Goal: Task Accomplishment & Management: Use online tool/utility

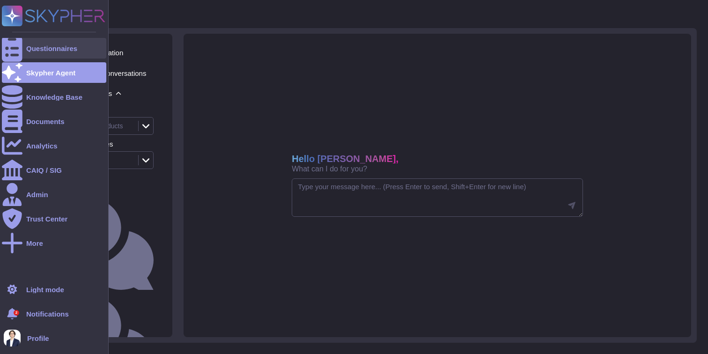
click at [14, 42] on div at bounding box center [12, 48] width 21 height 21
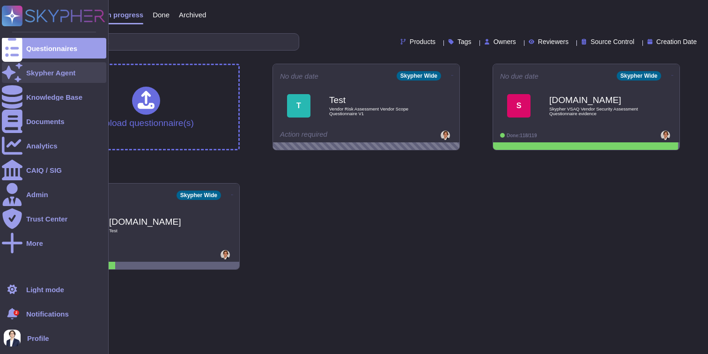
click at [87, 82] on div "Skypher Agent" at bounding box center [54, 72] width 104 height 21
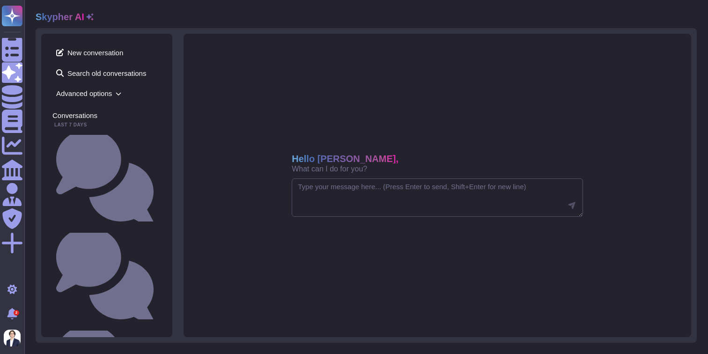
click at [121, 95] on icon at bounding box center [119, 94] width 6 height 6
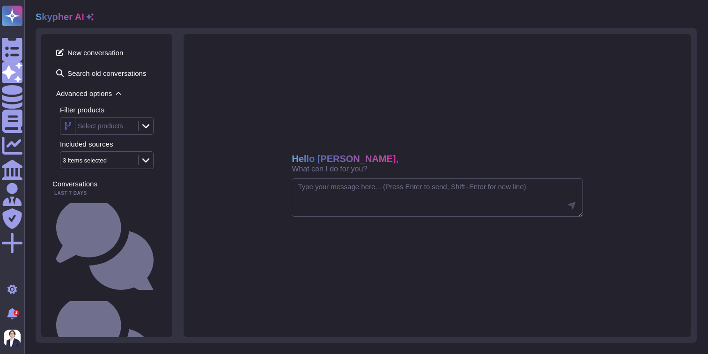
click at [147, 128] on icon at bounding box center [145, 125] width 7 height 9
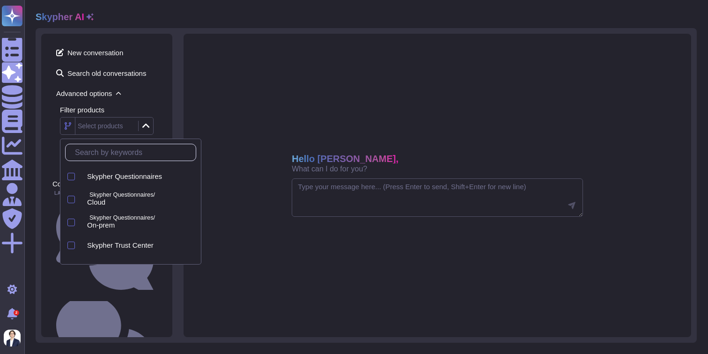
click at [164, 100] on div "New conversation Search old conversations Advanced options Filter products Sele…" at bounding box center [106, 186] width 131 height 304
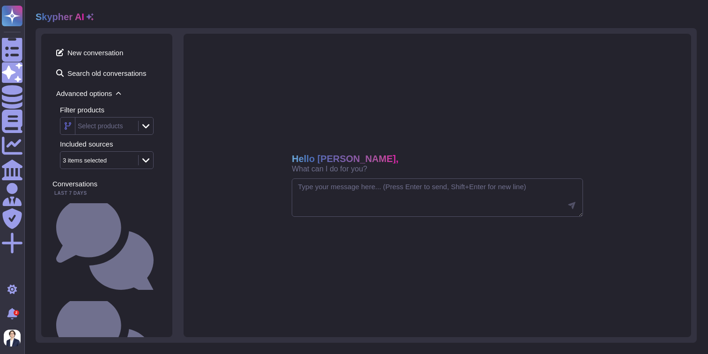
click at [119, 158] on div "3 items selected" at bounding box center [95, 160] width 64 height 6
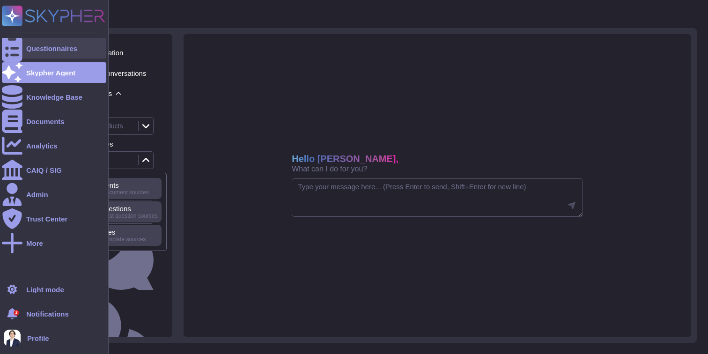
click at [15, 45] on icon at bounding box center [12, 49] width 21 height 28
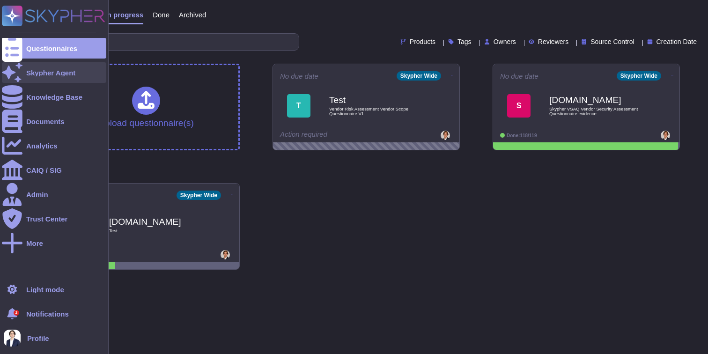
click at [24, 73] on div "Skypher Agent" at bounding box center [54, 72] width 104 height 21
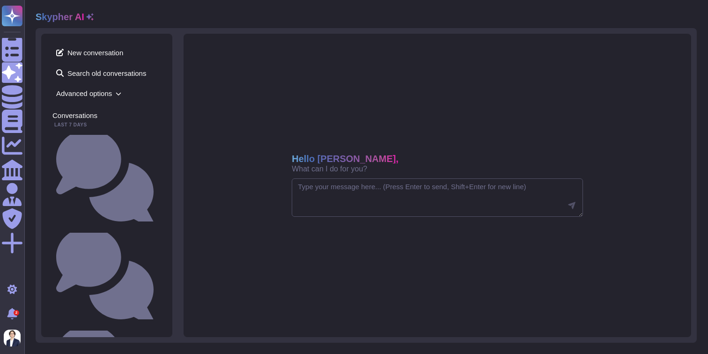
click at [121, 91] on icon at bounding box center [119, 94] width 6 height 6
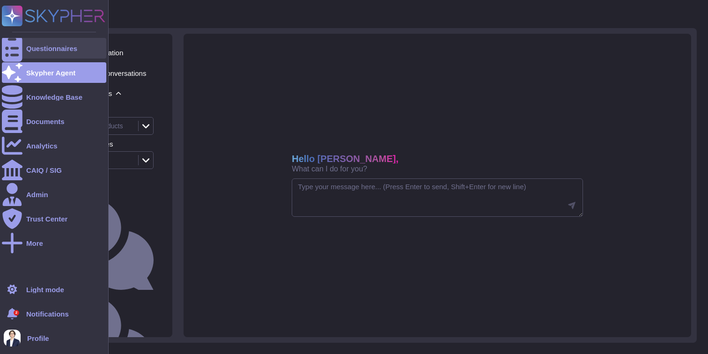
click at [18, 47] on div at bounding box center [12, 48] width 21 height 21
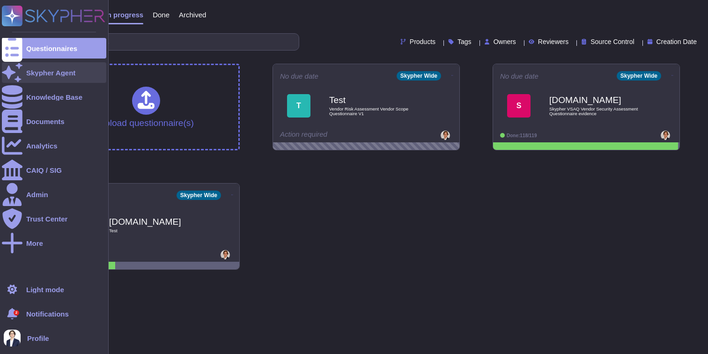
click at [18, 73] on div at bounding box center [12, 72] width 21 height 21
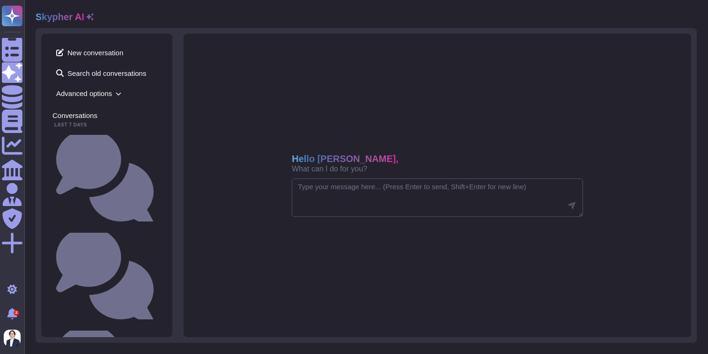
click at [117, 92] on icon at bounding box center [119, 94] width 6 height 6
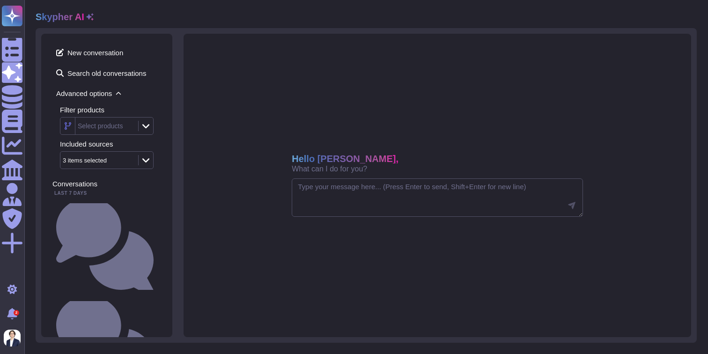
click at [149, 126] on div at bounding box center [145, 126] width 15 height 10
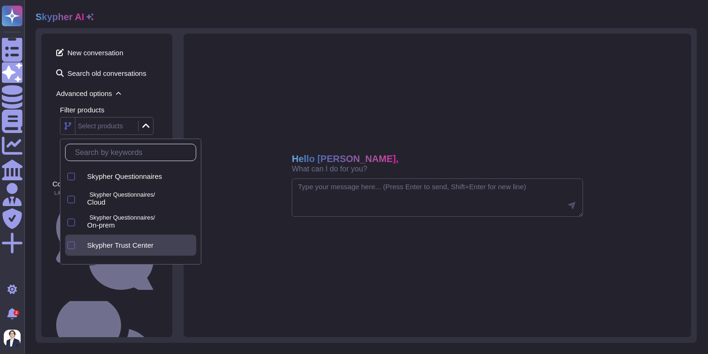
click at [138, 241] on span "Skypher Trust Center" at bounding box center [120, 245] width 67 height 8
click at [187, 106] on div "Hello [PERSON_NAME], What can I do for you?" at bounding box center [438, 186] width 508 height 304
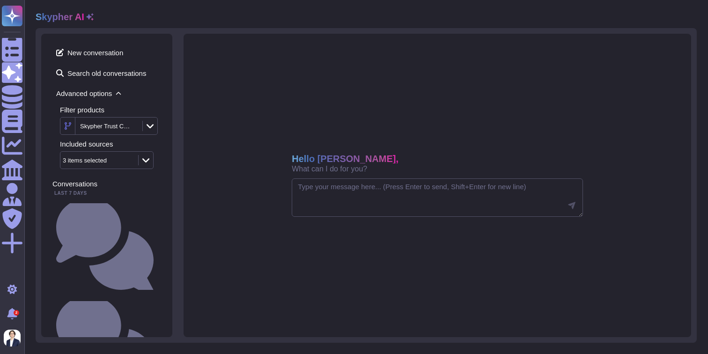
click at [131, 163] on div "3 items selected" at bounding box center [97, 160] width 75 height 17
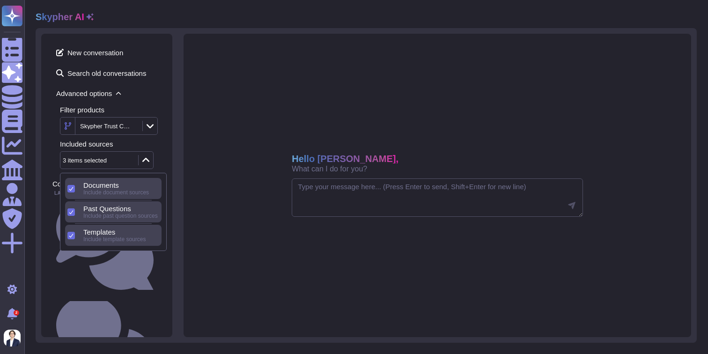
click at [203, 134] on div "Hello [PERSON_NAME], What can I do for you?" at bounding box center [438, 186] width 508 height 304
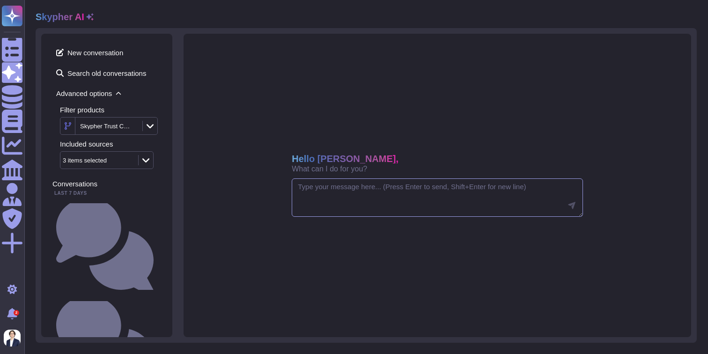
click at [365, 190] on textarea at bounding box center [437, 197] width 291 height 38
paste textarea "Tell me about our privacy policy"
type textarea "Tell me about our privacy policy"
click at [574, 203] on icon at bounding box center [571, 205] width 7 height 7
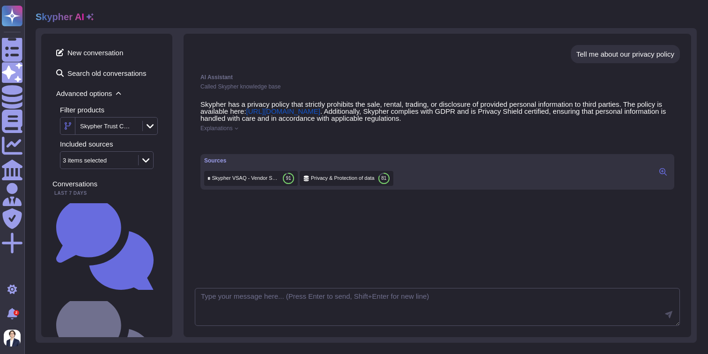
click at [238, 128] on icon at bounding box center [237, 128] width 4 height 4
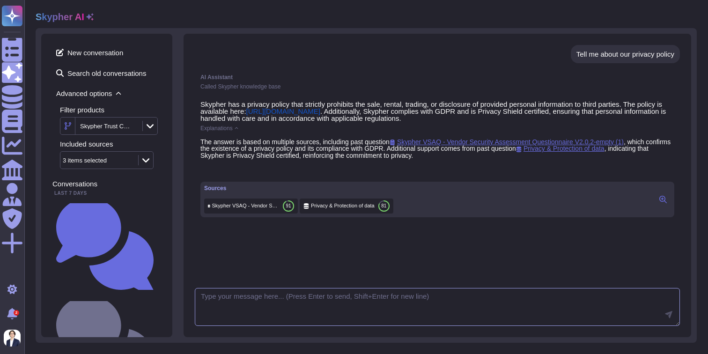
click at [253, 299] on textarea at bounding box center [437, 307] width 485 height 38
paste textarea "Can you please rephrase your answer?"
type textarea "Can you please rephrase your answer?"
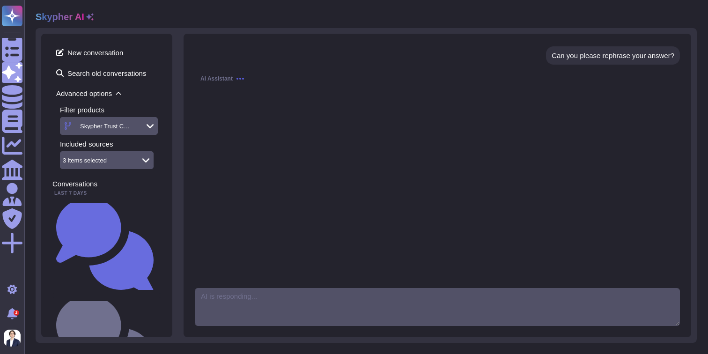
scroll to position [168, 0]
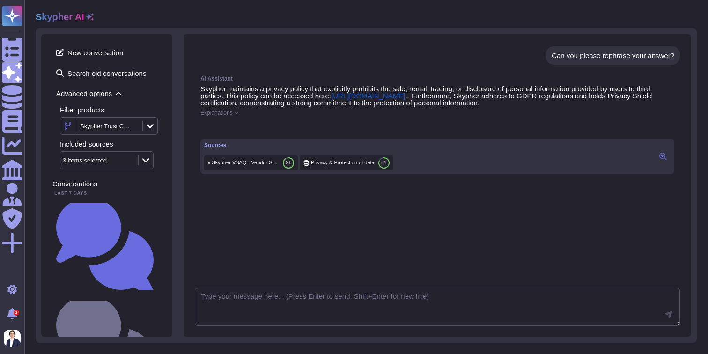
click at [664, 160] on icon at bounding box center [663, 156] width 7 height 7
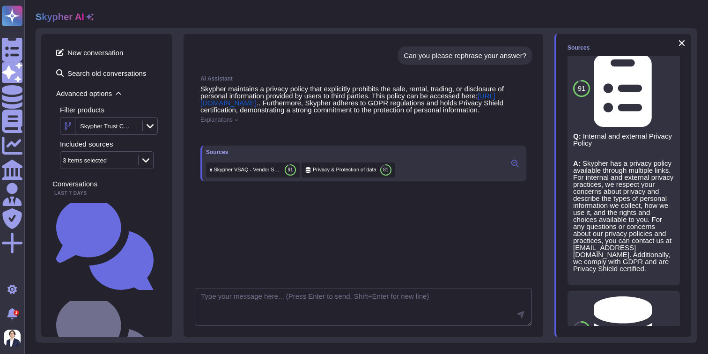
scroll to position [13, 0]
click at [656, 326] on span "Privacy & Protection of data" at bounding box center [656, 329] width 0 height 7
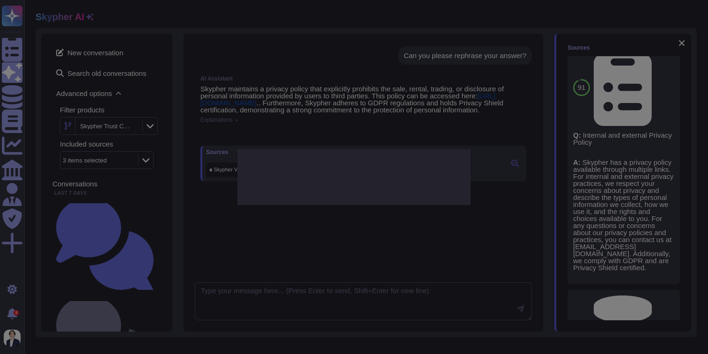
type textarea "Are you currently Privacy Shield certified? If so, please link to your certific…"
type textarea "Skypher is Privacy Shield certified."
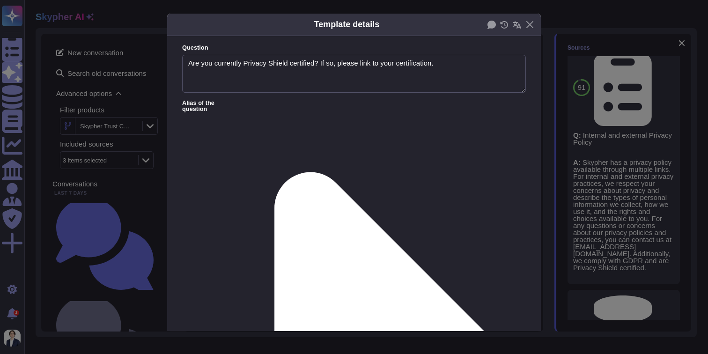
type textarea "Are you currently Privacy Shield certified? If so, please link to your certific…"
type textarea "Skypher is Privacy Shield certified."
click at [532, 23] on button "Close" at bounding box center [530, 24] width 15 height 15
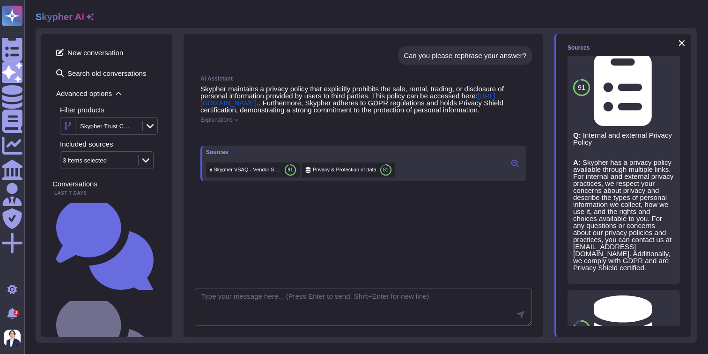
click at [667, 303] on icon at bounding box center [667, 303] width 0 height 0
click at [589, 326] on span "Refresh" at bounding box center [581, 322] width 26 height 7
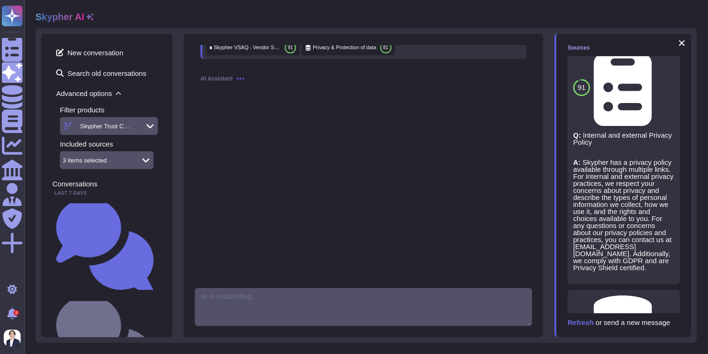
scroll to position [312, 0]
click at [613, 324] on div "Refresh or send a new message" at bounding box center [624, 322] width 112 height 7
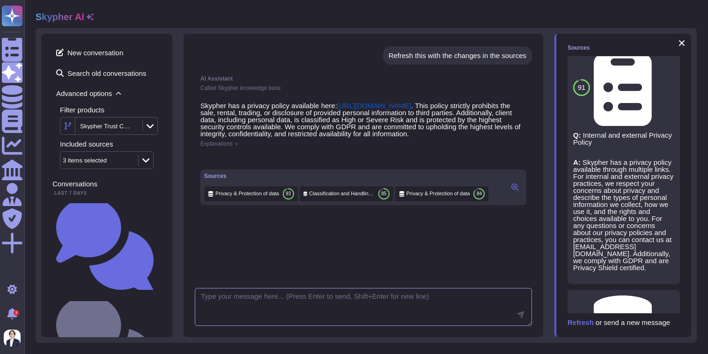
scroll to position [335, 0]
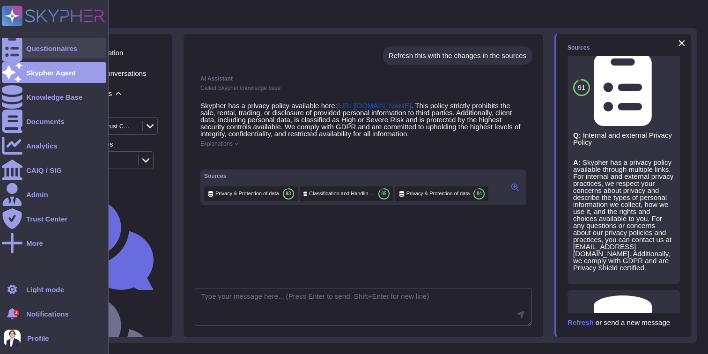
click at [10, 49] on icon at bounding box center [12, 49] width 21 height 28
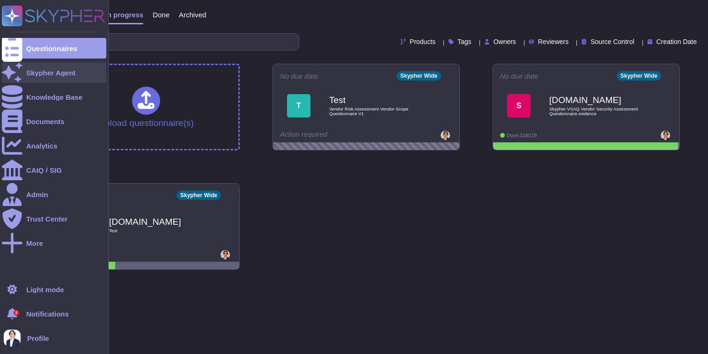
click at [92, 72] on div "Skypher Agent" at bounding box center [54, 72] width 104 height 21
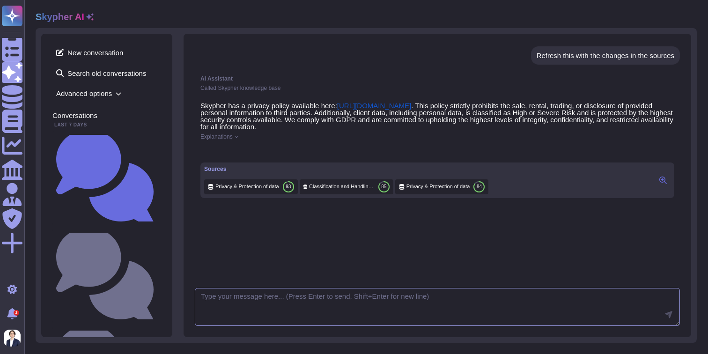
scroll to position [314, 0]
click at [127, 58] on span "New conversation" at bounding box center [106, 52] width 109 height 15
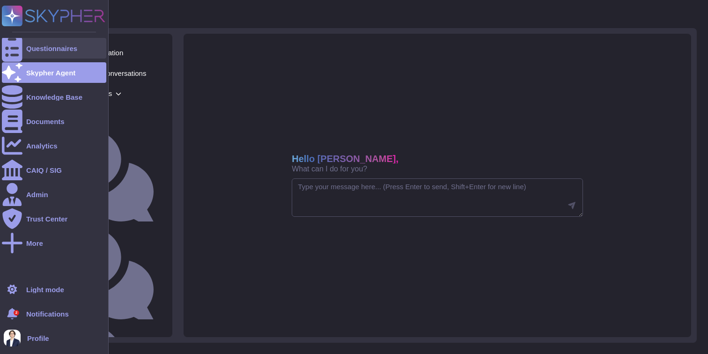
click at [15, 40] on div at bounding box center [12, 48] width 21 height 21
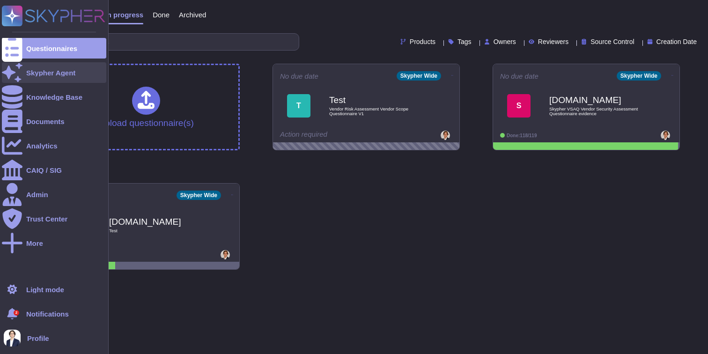
click at [23, 74] on div "Skypher Agent" at bounding box center [54, 72] width 104 height 21
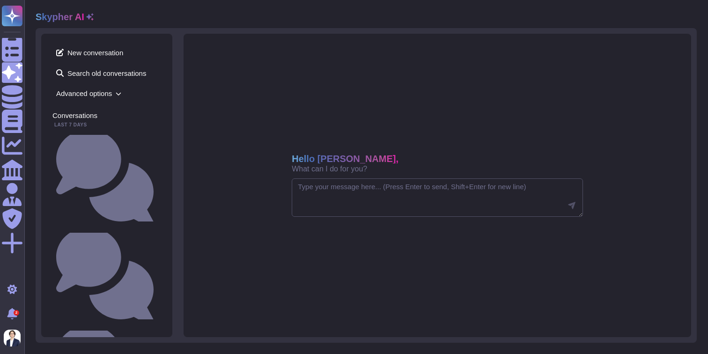
click at [117, 93] on icon at bounding box center [119, 94] width 6 height 6
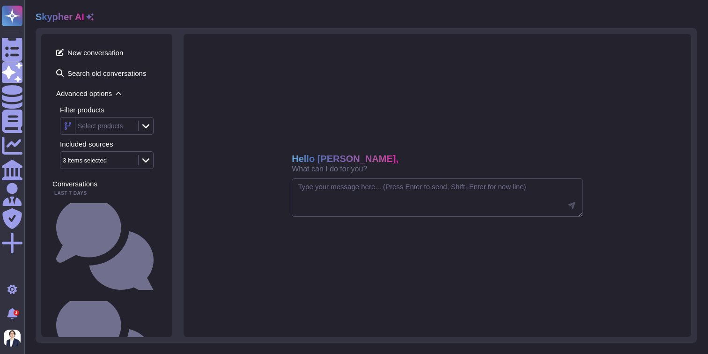
click at [151, 125] on div at bounding box center [145, 126] width 15 height 10
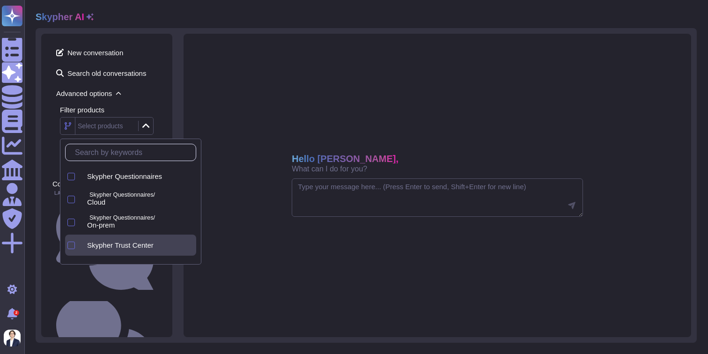
click at [133, 247] on span "Skypher Trust Center" at bounding box center [120, 245] width 67 height 8
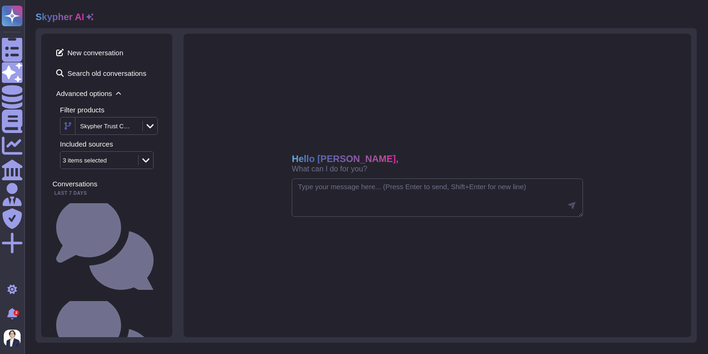
click at [171, 102] on div "New conversation Search old conversations Advanced options Filter products Skyp…" at bounding box center [106, 186] width 131 height 304
click at [149, 159] on icon at bounding box center [145, 160] width 7 height 9
click at [185, 154] on div "Hello [PERSON_NAME], What can I do for you?" at bounding box center [438, 186] width 508 height 304
click at [316, 183] on textarea at bounding box center [437, 197] width 291 height 38
paste textarea "Can you please rephrase your answer?"
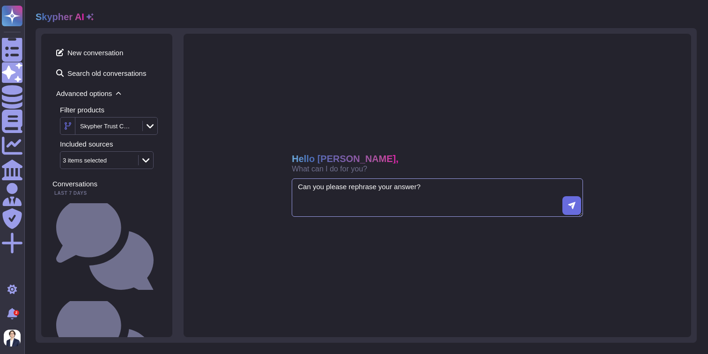
type textarea "Can you please rephrase your answer?"
click at [356, 186] on textarea "Can you please rephrase your answer?" at bounding box center [437, 197] width 291 height 38
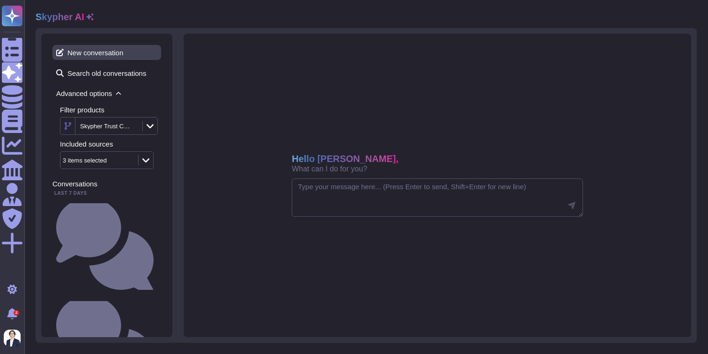
click at [100, 56] on span "New conversation" at bounding box center [106, 52] width 109 height 15
click at [133, 127] on icon at bounding box center [133, 127] width 0 height 0
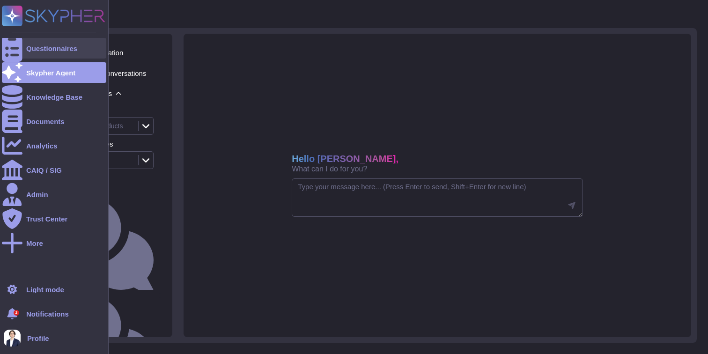
click at [18, 48] on div at bounding box center [12, 48] width 21 height 21
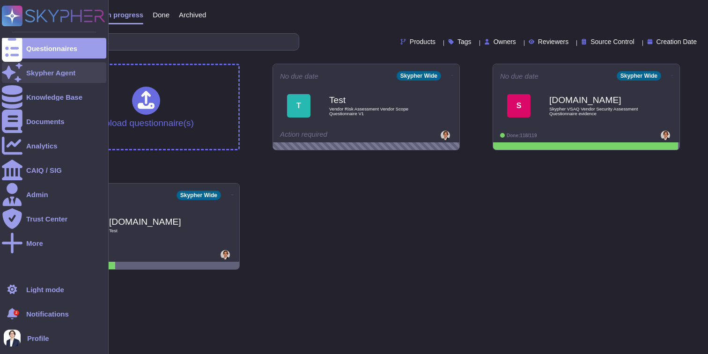
click at [16, 74] on icon at bounding box center [12, 72] width 21 height 18
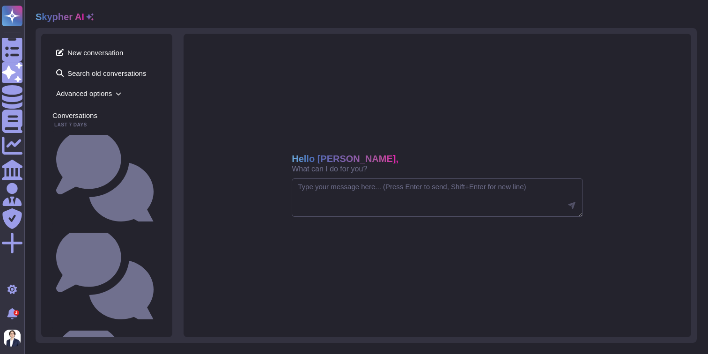
click at [121, 95] on icon at bounding box center [119, 94] width 6 height 6
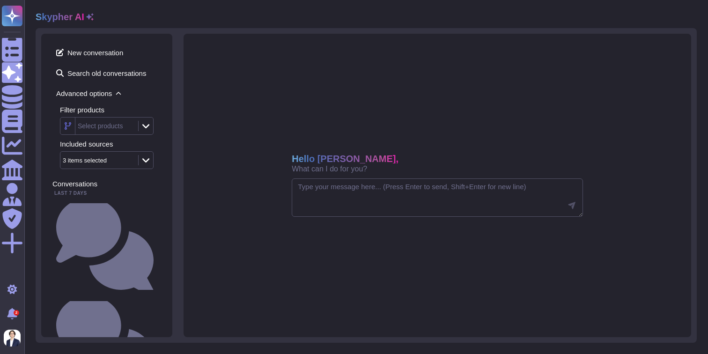
click at [118, 95] on icon at bounding box center [119, 94] width 6 height 6
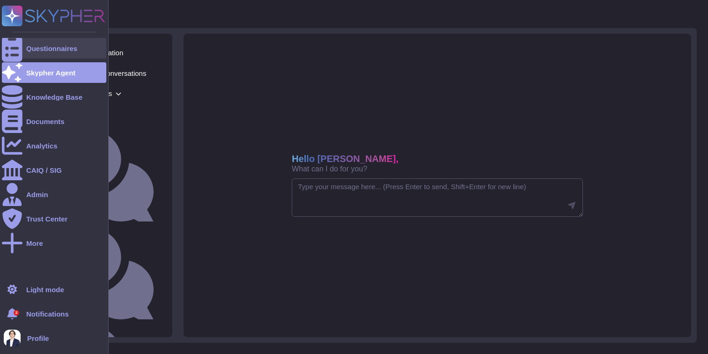
click at [9, 50] on icon at bounding box center [12, 49] width 21 height 28
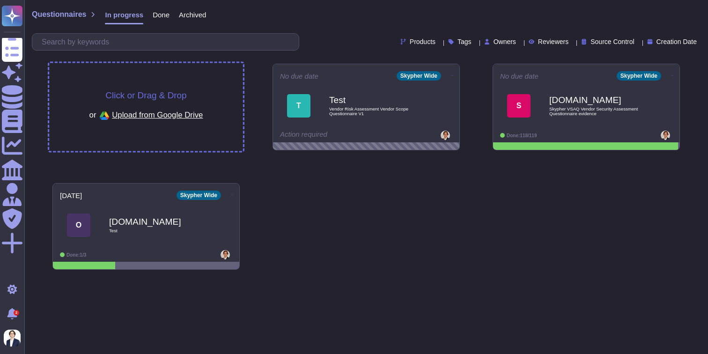
click at [180, 89] on div "Click or Drag & Drop or Upload from Google Drive" at bounding box center [146, 107] width 194 height 88
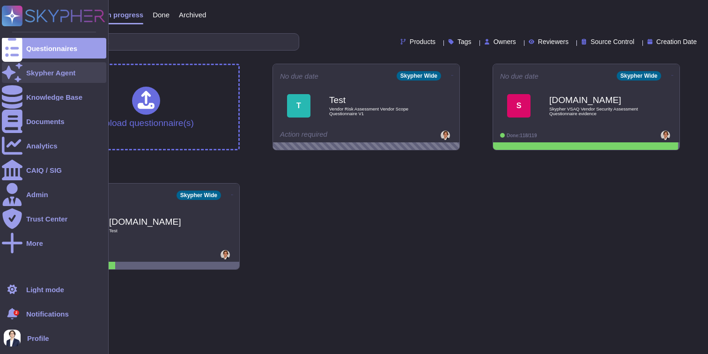
click at [20, 73] on div at bounding box center [12, 72] width 21 height 21
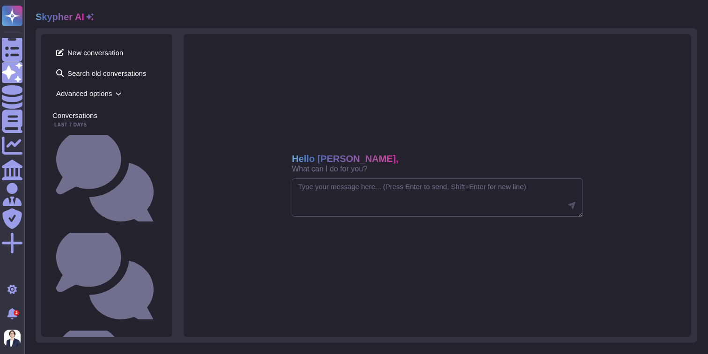
click at [121, 93] on icon at bounding box center [119, 94] width 6 height 6
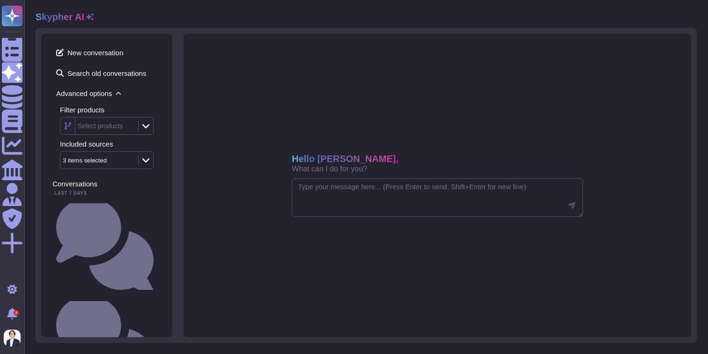
click at [150, 126] on div at bounding box center [145, 126] width 15 height 10
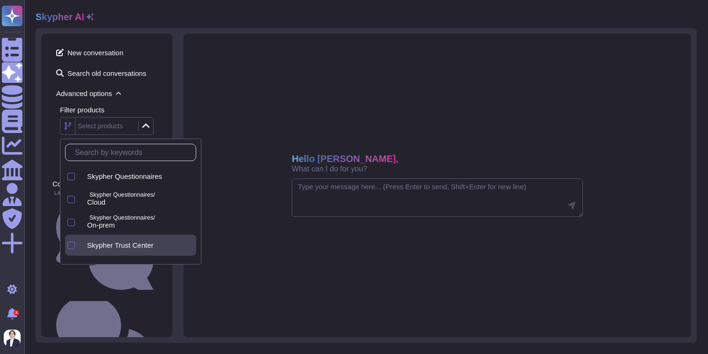
click at [114, 246] on span "Skypher Trust Center" at bounding box center [120, 245] width 67 height 8
click at [199, 105] on div "Hello [PERSON_NAME], What can I do for you?" at bounding box center [438, 186] width 508 height 304
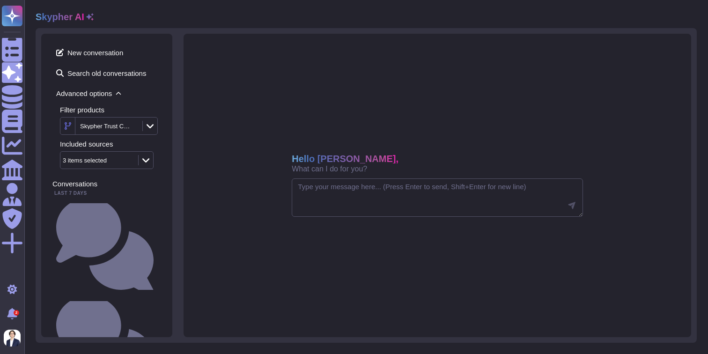
click at [146, 157] on icon at bounding box center [145, 160] width 7 height 9
click at [176, 149] on div "New conversation Search old conversations Advanced options Filter products Skyp…" at bounding box center [366, 185] width 661 height 315
click at [363, 209] on textarea at bounding box center [437, 197] width 291 height 38
paste textarea "Tell me about our privacy policy"
type textarea "Tell me about our privacy policy"
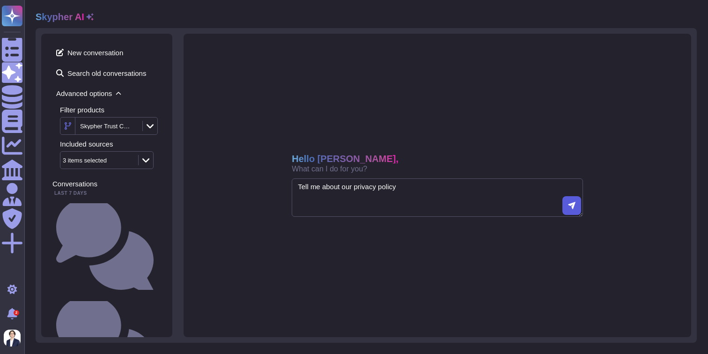
click at [572, 207] on icon at bounding box center [571, 205] width 7 height 7
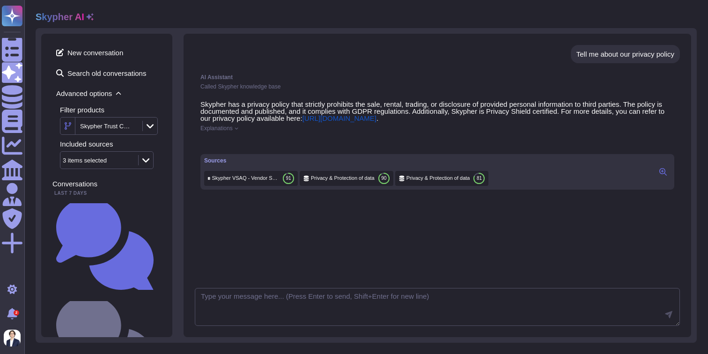
click at [238, 129] on icon at bounding box center [237, 128] width 4 height 4
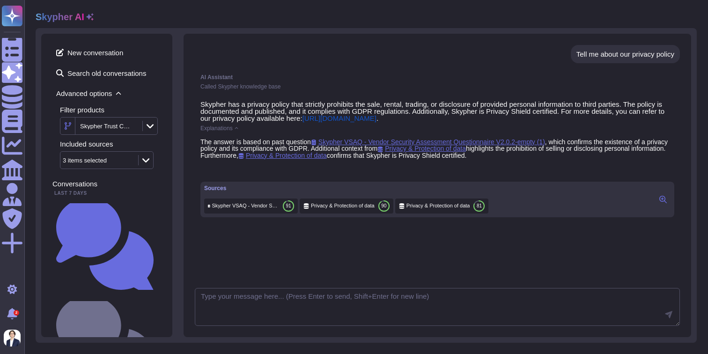
click at [232, 130] on span "Explanations" at bounding box center [216, 129] width 32 height 6
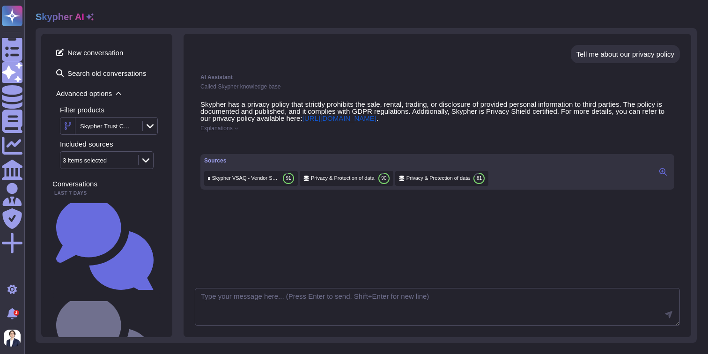
click at [157, 156] on icon at bounding box center [223, 246] width 180 height 180
click at [74, 55] on span "New conversation" at bounding box center [106, 52] width 109 height 15
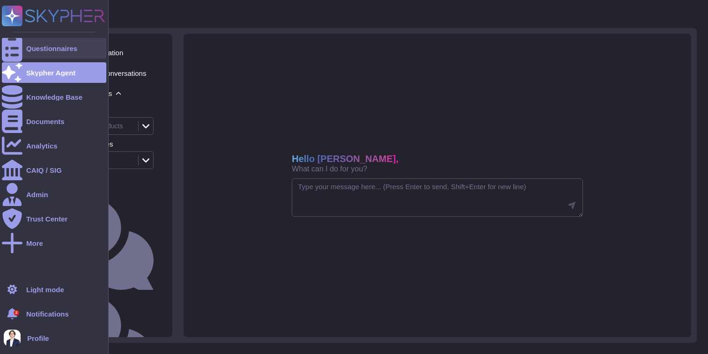
click at [26, 47] on div "Questionnaires" at bounding box center [54, 48] width 104 height 21
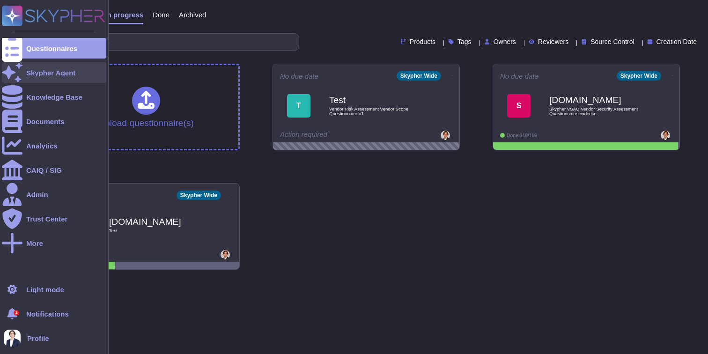
click at [30, 76] on div "Skypher Agent" at bounding box center [50, 72] width 49 height 7
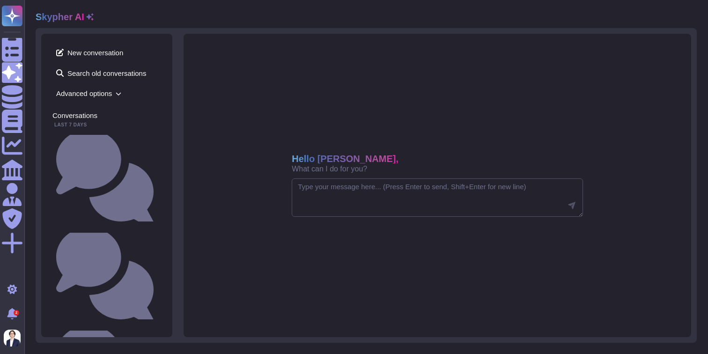
click at [119, 93] on icon at bounding box center [118, 93] width 5 height 3
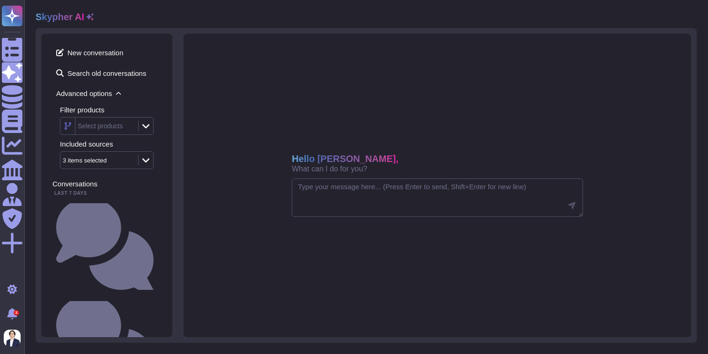
click at [144, 126] on icon at bounding box center [145, 125] width 7 height 9
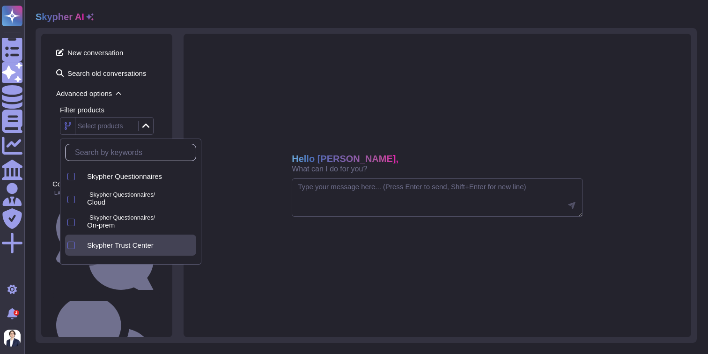
click at [141, 249] on div "Skypher Trust Center" at bounding box center [138, 245] width 117 height 21
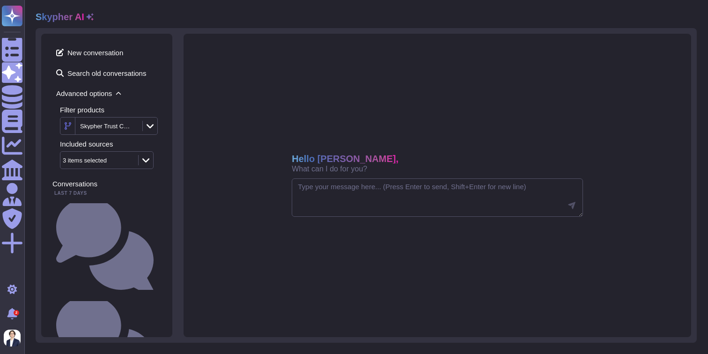
click at [175, 108] on div "New conversation Search old conversations Advanced options Filter products Skyp…" at bounding box center [366, 185] width 661 height 315
click at [147, 161] on icon at bounding box center [145, 160] width 7 height 4
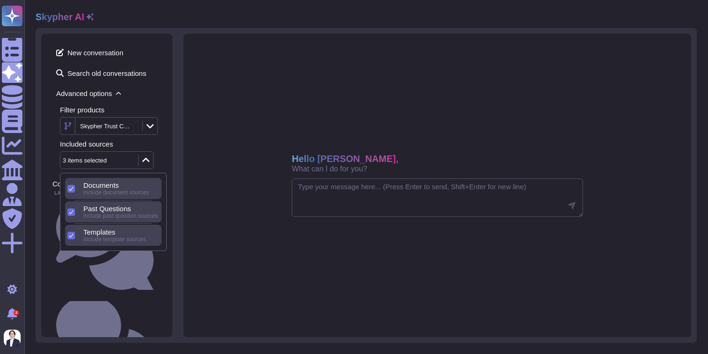
click at [249, 126] on div "Hello [PERSON_NAME], What can I do for you?" at bounding box center [438, 186] width 508 height 304
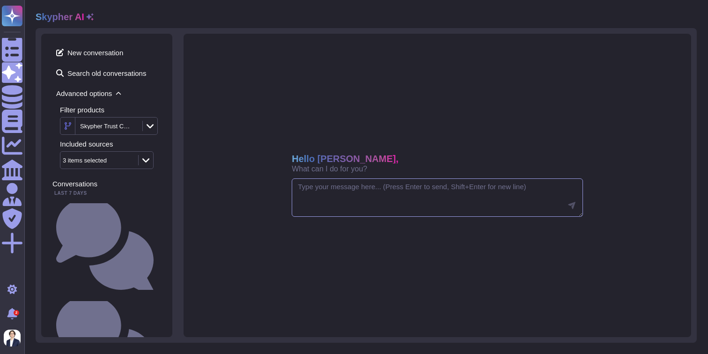
click at [342, 195] on textarea at bounding box center [437, 197] width 291 height 38
type textarea "Whatis"
click at [305, 198] on textarea "Whatis" at bounding box center [437, 197] width 291 height 38
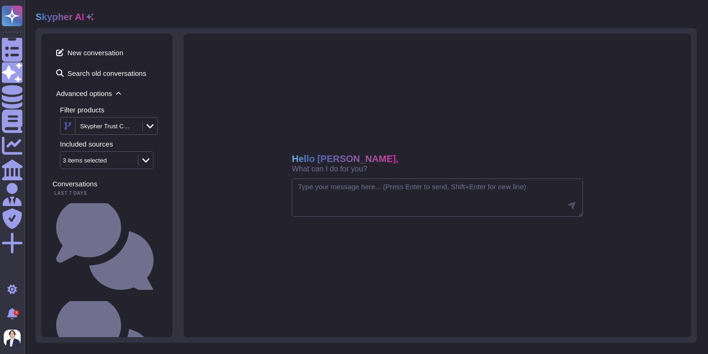
click at [133, 127] on icon at bounding box center [133, 127] width 0 height 0
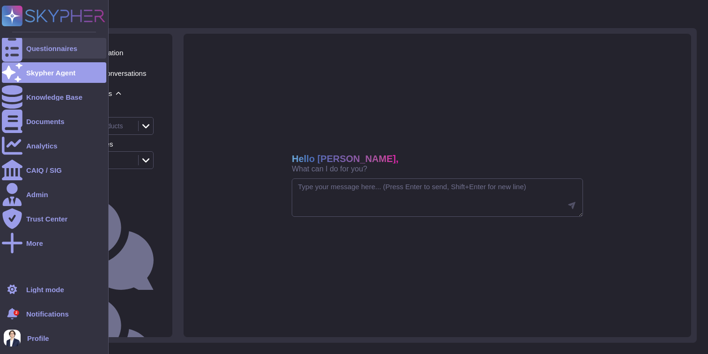
click at [8, 51] on icon at bounding box center [12, 49] width 21 height 28
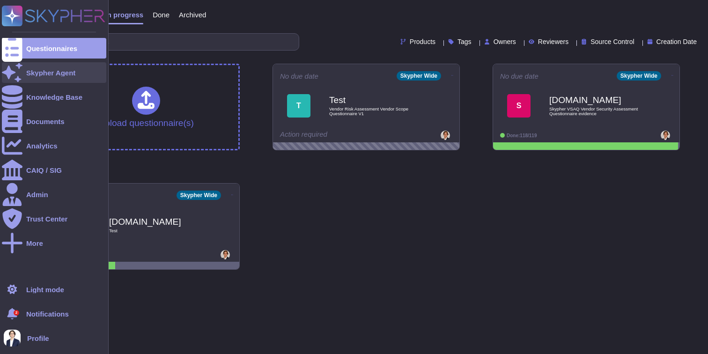
click at [21, 74] on div at bounding box center [12, 72] width 21 height 21
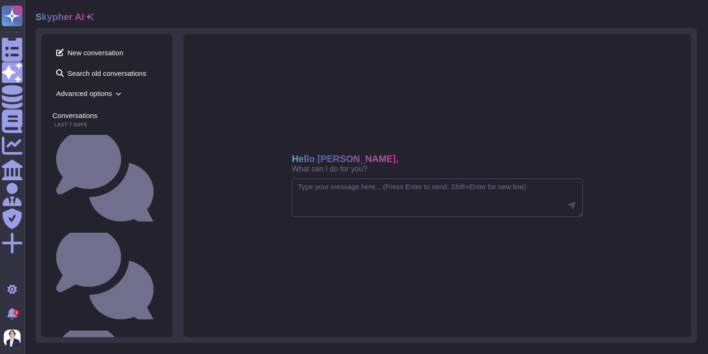
click at [124, 94] on span "Advanced options" at bounding box center [106, 93] width 109 height 15
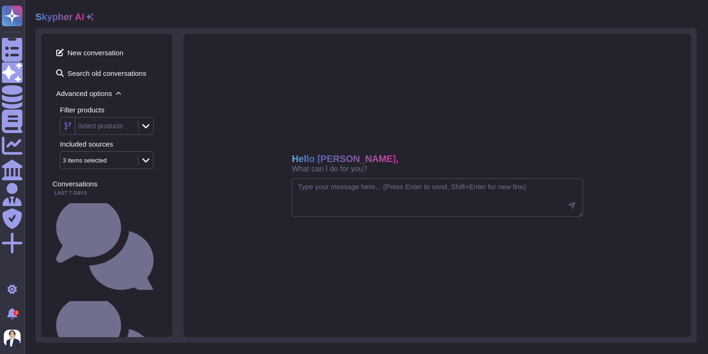
click at [147, 126] on icon at bounding box center [145, 126] width 7 height 4
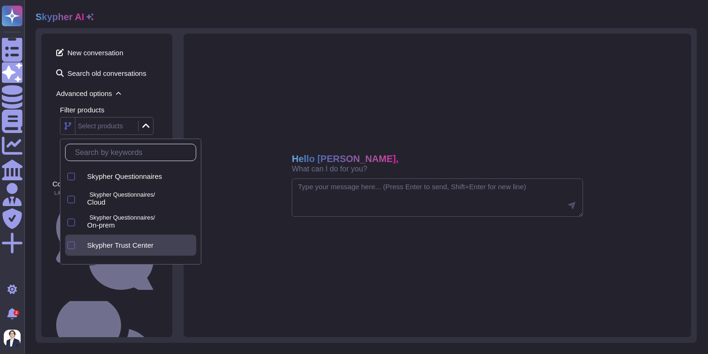
click at [154, 246] on span "Skypher Trust Center" at bounding box center [120, 245] width 67 height 8
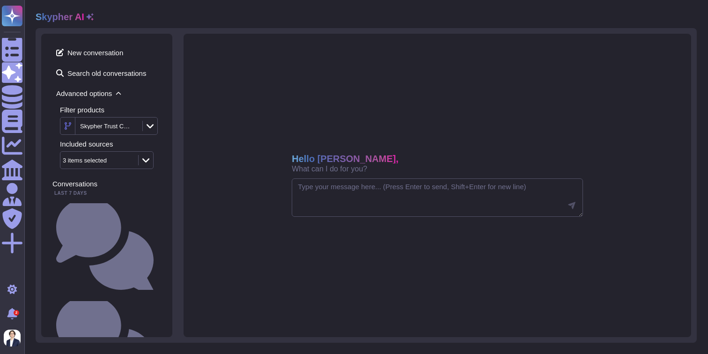
click at [185, 104] on div "Hello [PERSON_NAME], What can I do for you?" at bounding box center [438, 186] width 508 height 304
click at [144, 159] on icon at bounding box center [145, 160] width 7 height 9
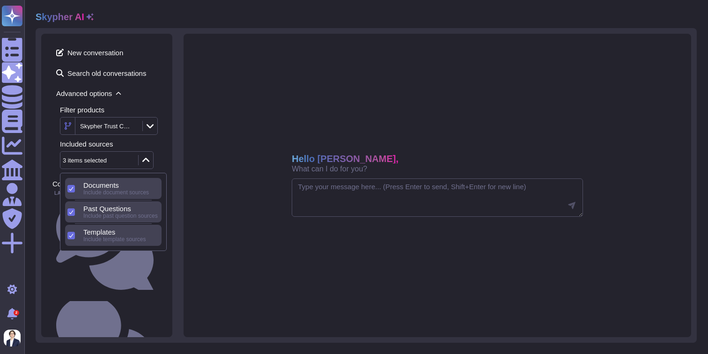
click at [178, 138] on div "New conversation Search old conversations Advanced options Filter products Skyp…" at bounding box center [366, 185] width 661 height 315
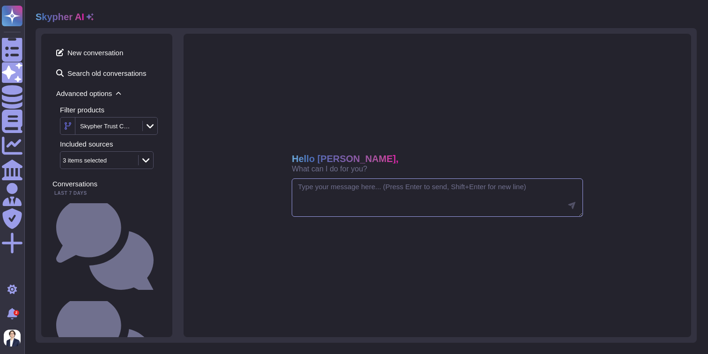
click at [339, 191] on textarea at bounding box center [437, 197] width 291 height 38
paste textarea "Tell me about our privacy policy"
type textarea "Tell me about our privacy policy"
click at [575, 206] on icon at bounding box center [571, 205] width 7 height 7
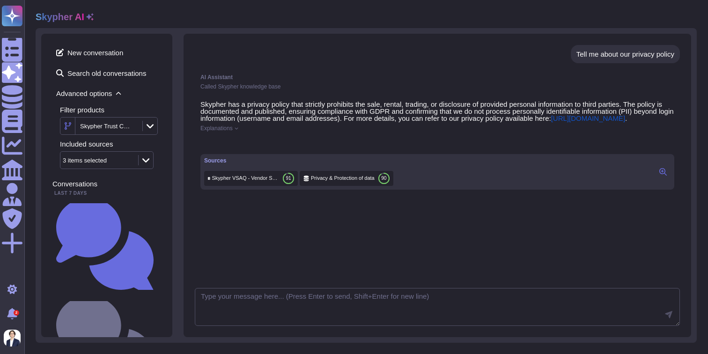
click at [238, 130] on icon at bounding box center [237, 128] width 4 height 4
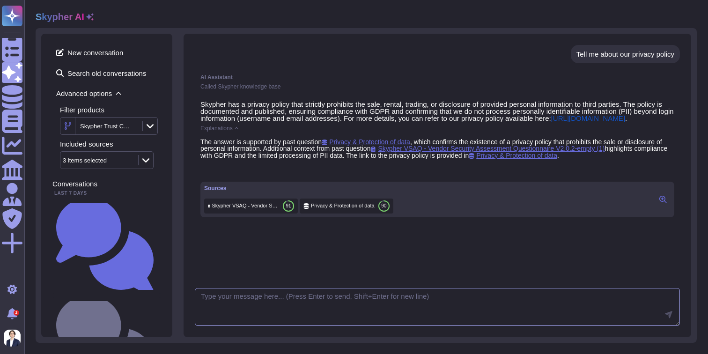
click at [230, 301] on textarea at bounding box center [437, 307] width 485 height 38
paste textarea "Can you please rephrase your answer?"
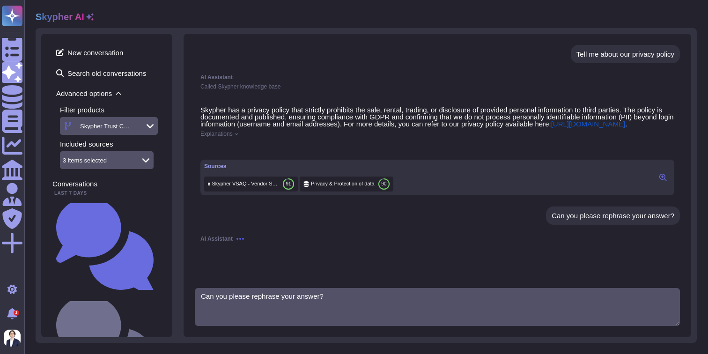
type textarea "Can you please rephrase your answer?"
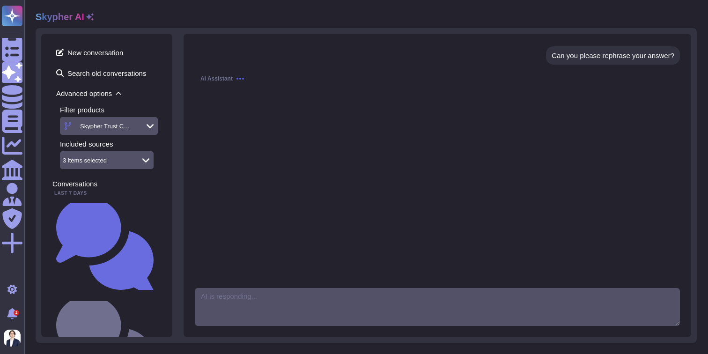
scroll to position [175, 0]
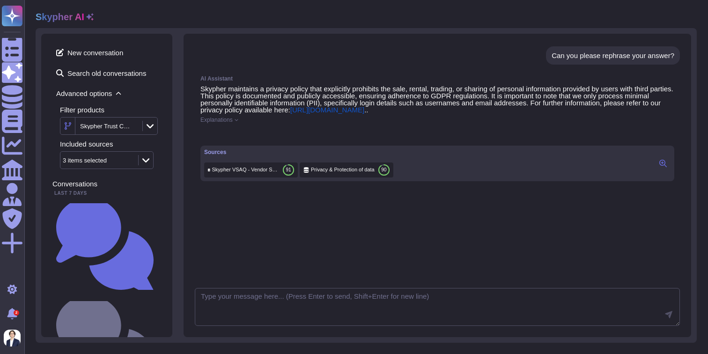
click at [156, 156] on icon at bounding box center [223, 246] width 180 height 180
click at [71, 49] on span "New conversation" at bounding box center [106, 52] width 109 height 15
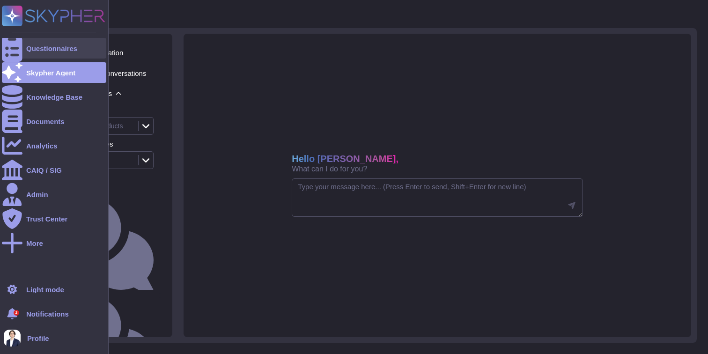
click at [13, 43] on div at bounding box center [12, 48] width 21 height 21
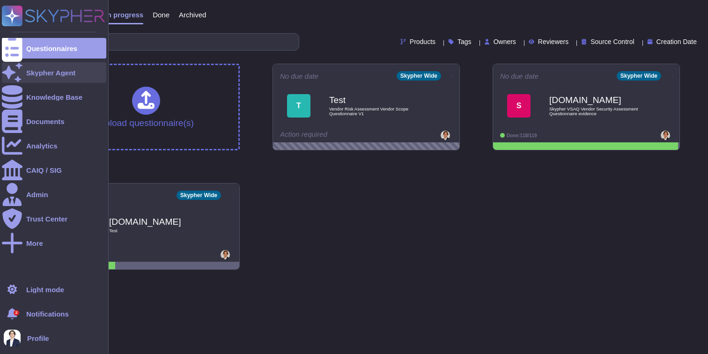
click at [38, 74] on div "Skypher Agent" at bounding box center [50, 72] width 49 height 7
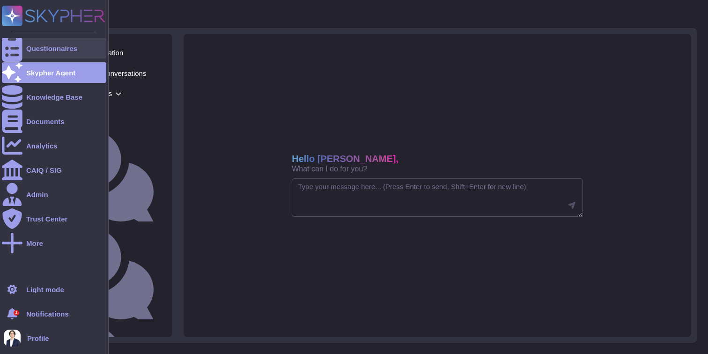
click at [7, 53] on div at bounding box center [12, 48] width 21 height 21
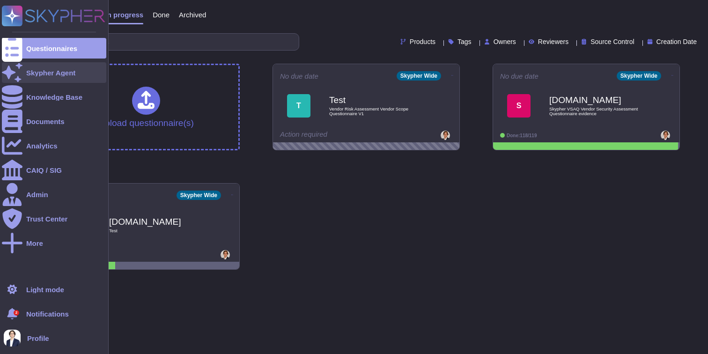
click at [96, 71] on div "Skypher Agent" at bounding box center [54, 72] width 104 height 21
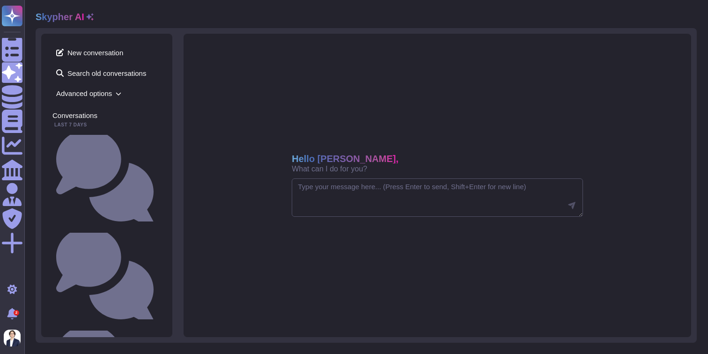
click at [119, 92] on icon at bounding box center [119, 94] width 6 height 6
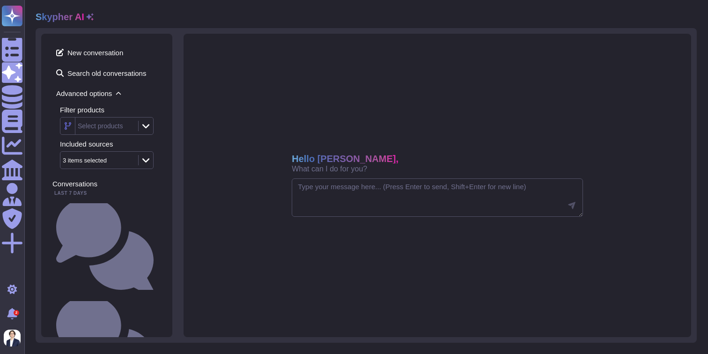
click at [149, 126] on div at bounding box center [145, 126] width 15 height 10
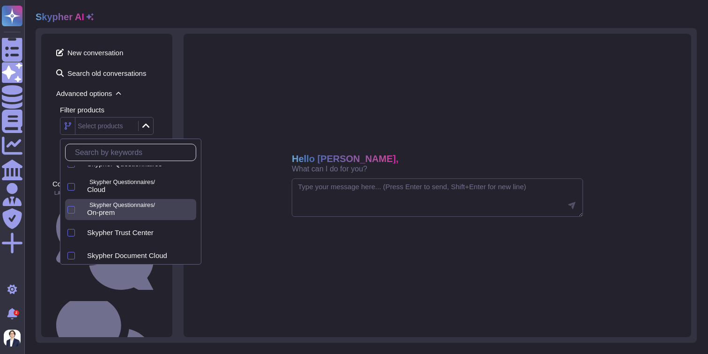
scroll to position [14, 0]
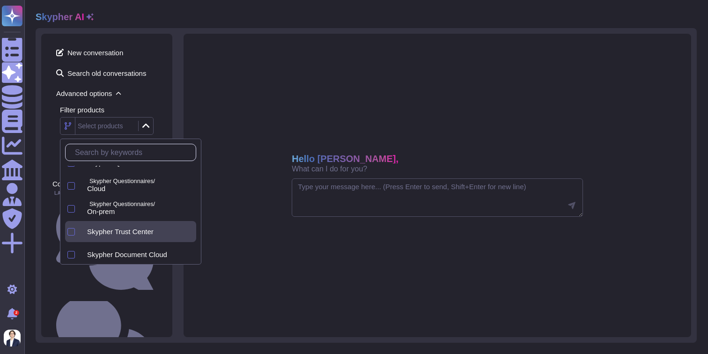
click at [182, 226] on div "Skypher Trust Center" at bounding box center [138, 231] width 117 height 21
click at [175, 97] on div "New conversation Search old conversations Advanced options Filter products Skyp…" at bounding box center [366, 185] width 661 height 315
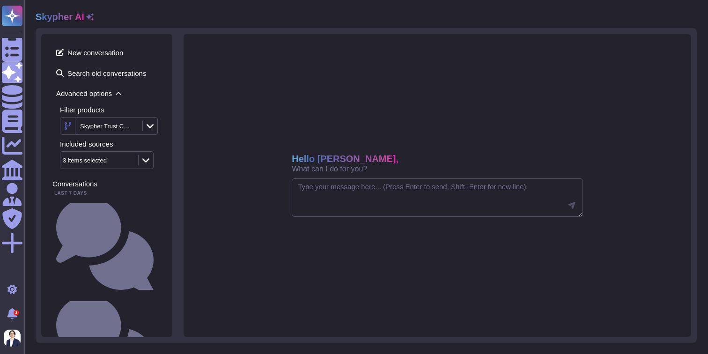
click at [147, 156] on div at bounding box center [145, 160] width 15 height 10
click at [198, 133] on div "Hello [PERSON_NAME], What can I do for you?" at bounding box center [438, 186] width 508 height 304
click at [377, 196] on textarea at bounding box center [437, 197] width 291 height 38
type textarea "What is our privacy policy?"
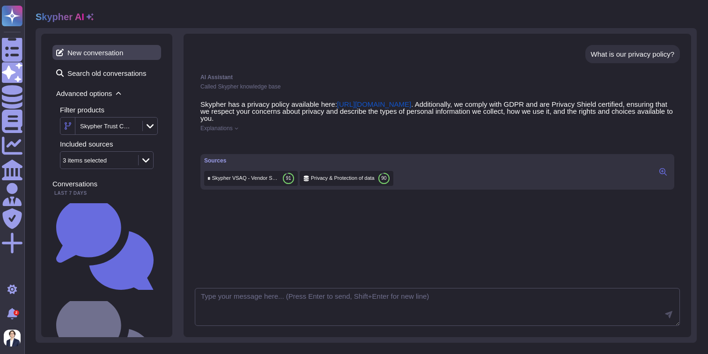
click at [89, 47] on span "New conversation" at bounding box center [106, 52] width 109 height 15
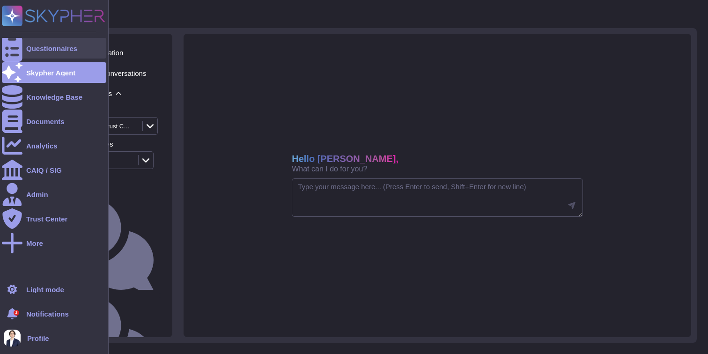
click at [13, 53] on div at bounding box center [12, 48] width 21 height 21
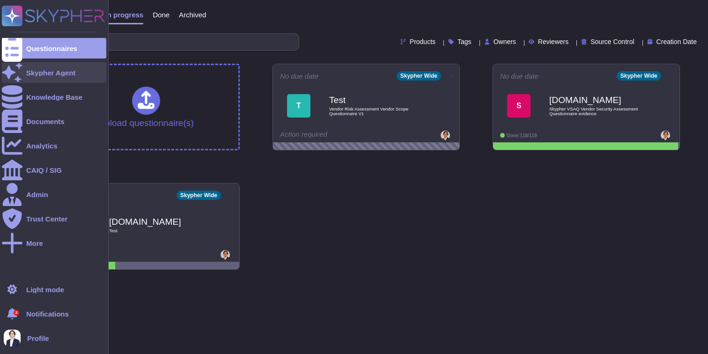
click at [30, 74] on div "Skypher Agent" at bounding box center [50, 72] width 49 height 7
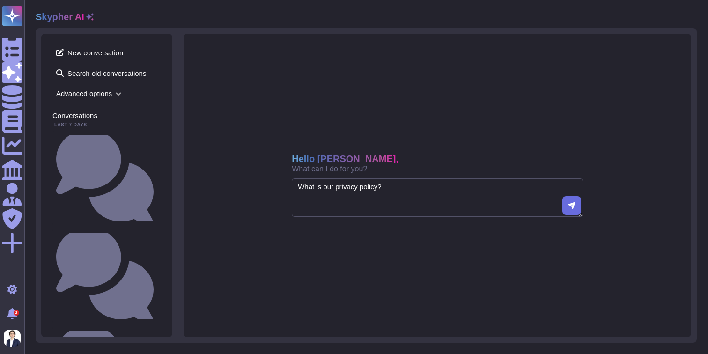
type textarea "What is our privacy policy?"
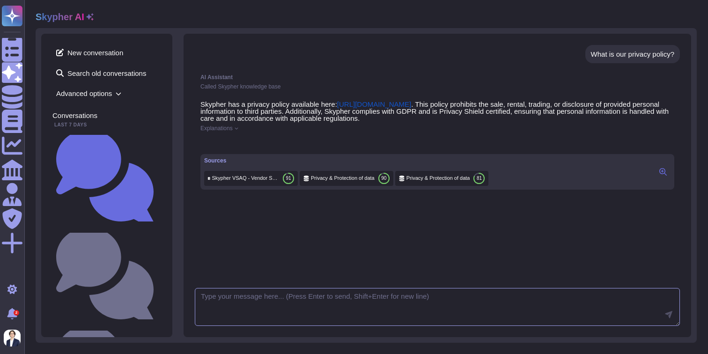
paste textarea "Can you please rephrase your answer?"
type textarea "Can you please rephrase your answer?"
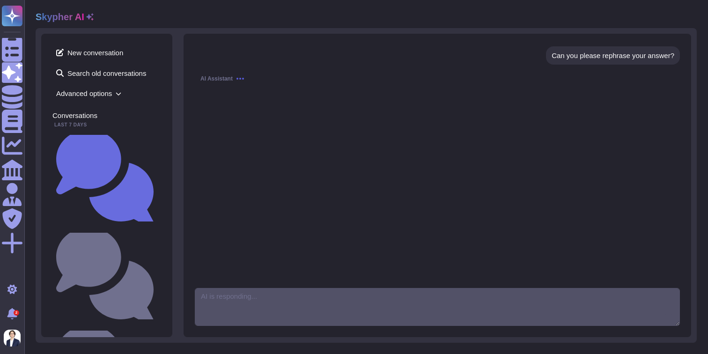
scroll to position [168, 0]
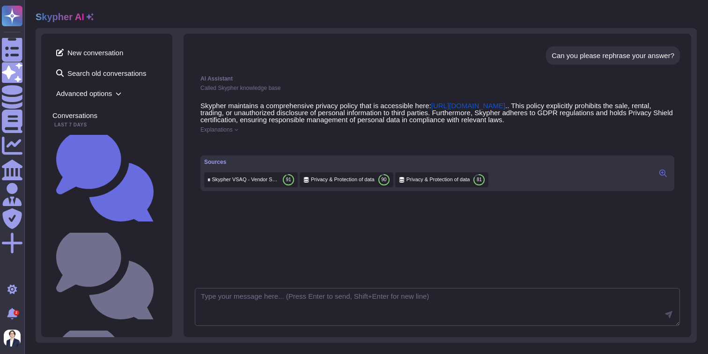
click at [665, 177] on icon at bounding box center [663, 173] width 7 height 7
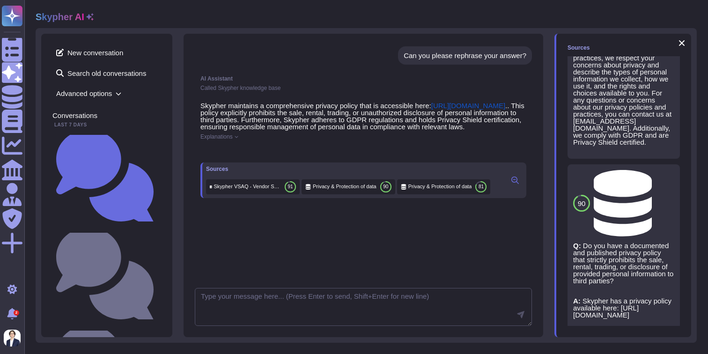
scroll to position [143, 0]
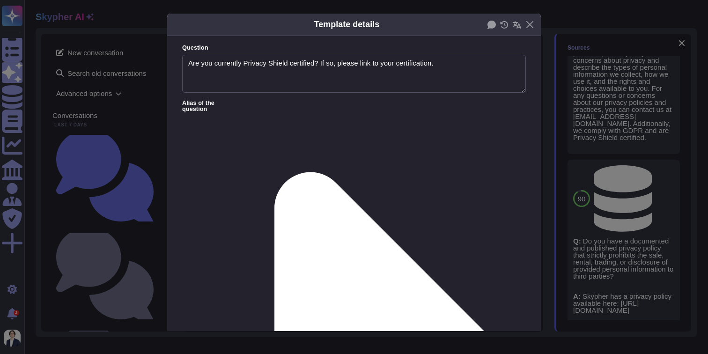
type textarea "Are you currently Privacy Shield certified? If so, please link to your certific…"
type textarea "Skypher is Privacy Shield certified."
click at [530, 26] on button "Close" at bounding box center [530, 24] width 15 height 15
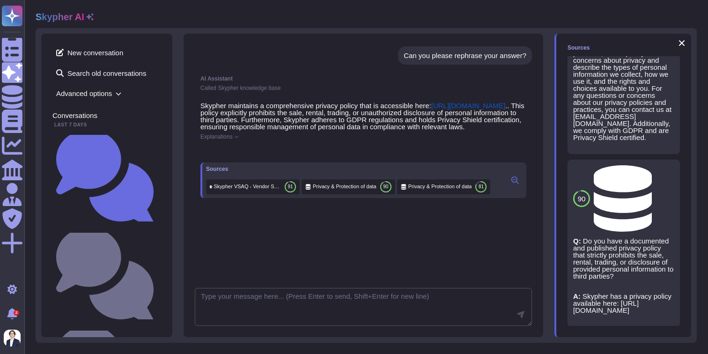
click at [667, 346] on icon at bounding box center [667, 346] width 0 height 0
click at [583, 326] on span "Refresh" at bounding box center [581, 322] width 26 height 7
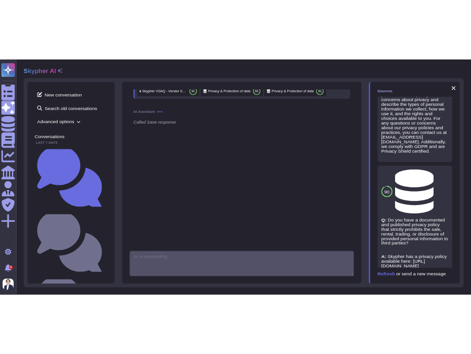
scroll to position [358, 0]
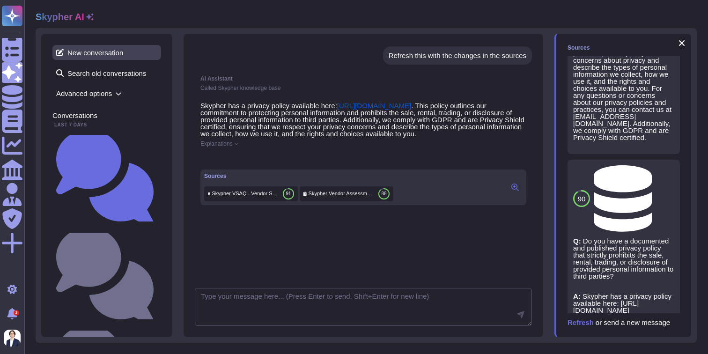
click at [68, 53] on span "New conversation" at bounding box center [106, 52] width 109 height 15
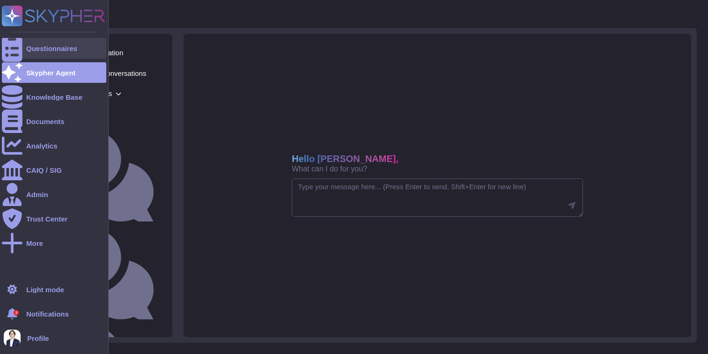
click at [20, 50] on div at bounding box center [12, 48] width 21 height 21
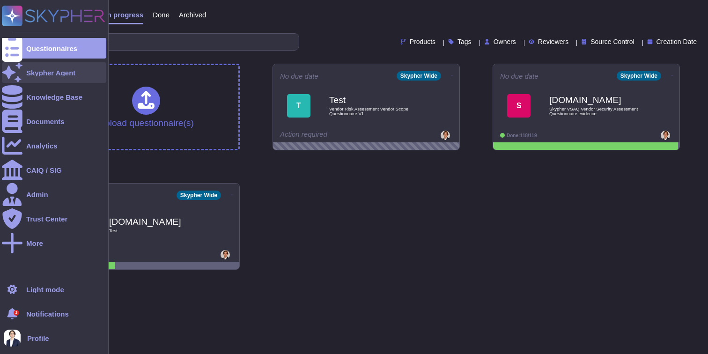
click at [32, 77] on div "Skypher Agent" at bounding box center [54, 72] width 104 height 21
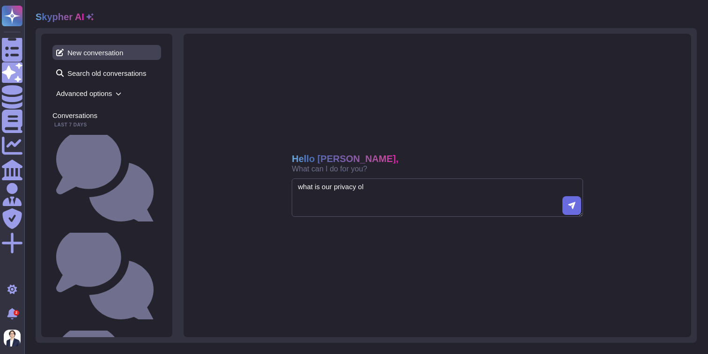
type textarea "what is our privacy ol"
click at [101, 54] on span "New conversation" at bounding box center [106, 52] width 109 height 15
click at [333, 184] on textarea "what is our privacy ol" at bounding box center [437, 197] width 291 height 38
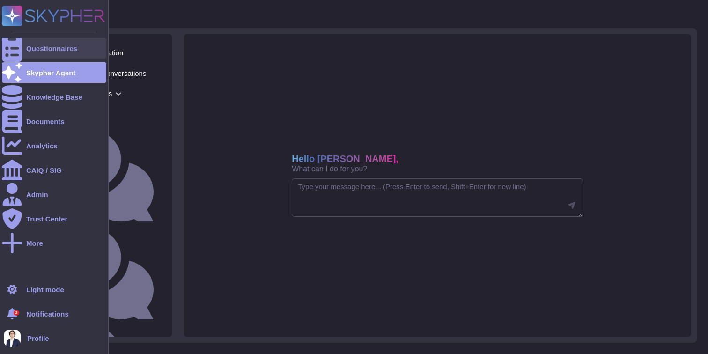
click at [9, 48] on icon at bounding box center [12, 49] width 21 height 28
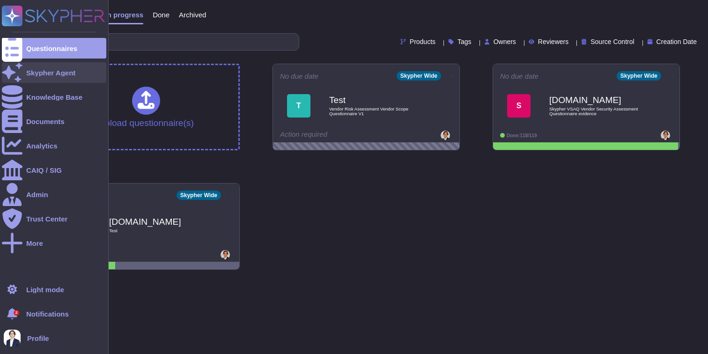
click at [14, 71] on icon at bounding box center [12, 72] width 21 height 18
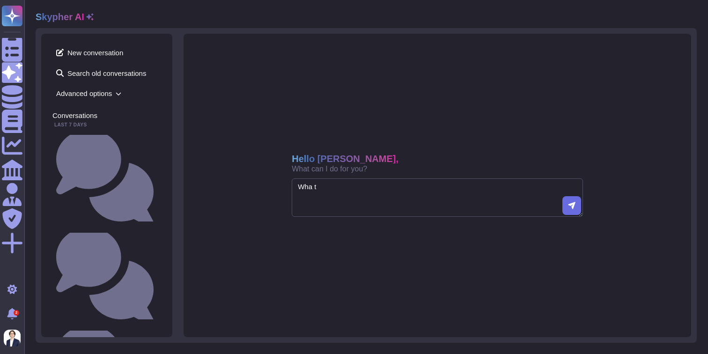
type textarea "Wha ti"
click at [320, 187] on textarea "Wha ti" at bounding box center [437, 197] width 291 height 38
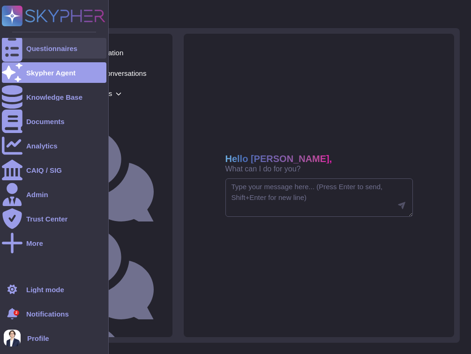
click at [19, 46] on div at bounding box center [12, 48] width 21 height 21
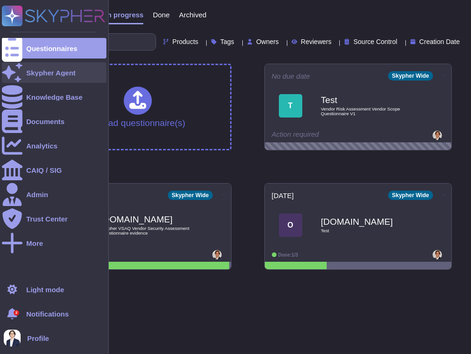
click at [21, 71] on div at bounding box center [12, 72] width 21 height 21
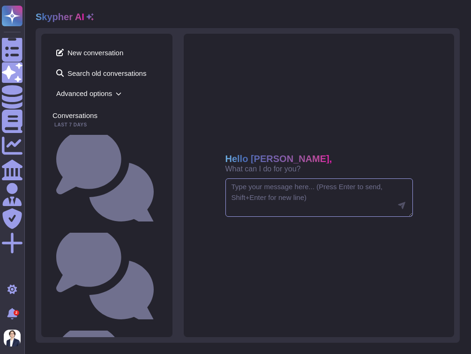
paste textarea "Tell me about our privacy policy"
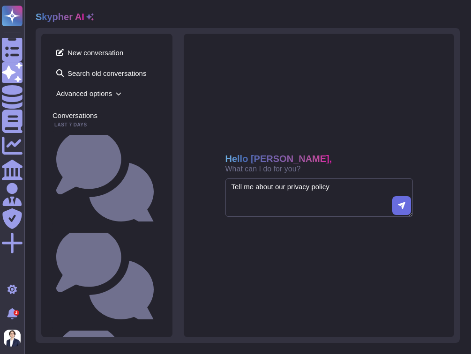
type textarea "Tell me about our privacy policy"
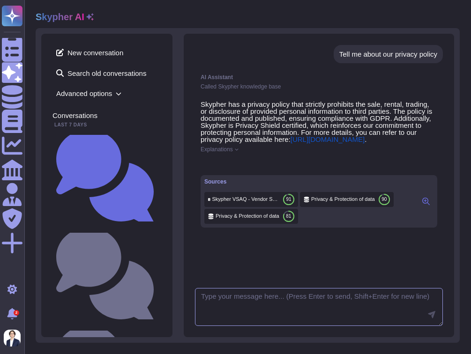
paste textarea "Can you please rephrase your answer?"
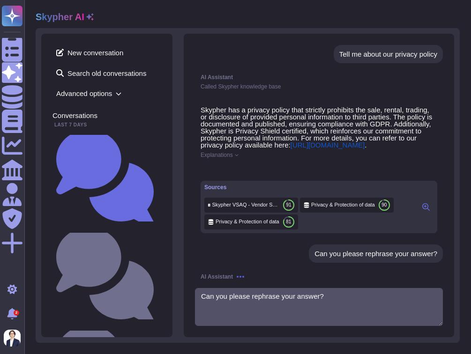
type textarea "Can you please rephrase your answer?"
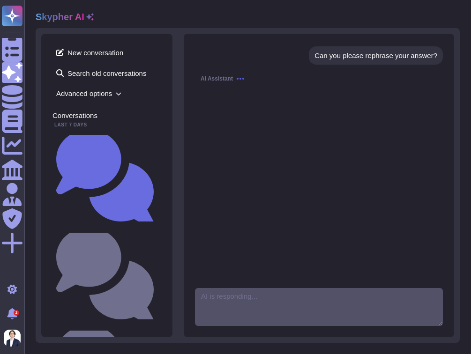
scroll to position [213, 0]
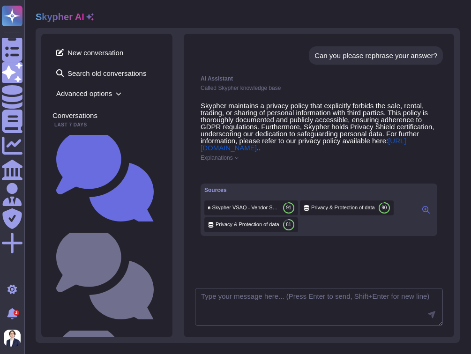
click at [428, 214] on icon at bounding box center [425, 209] width 7 height 7
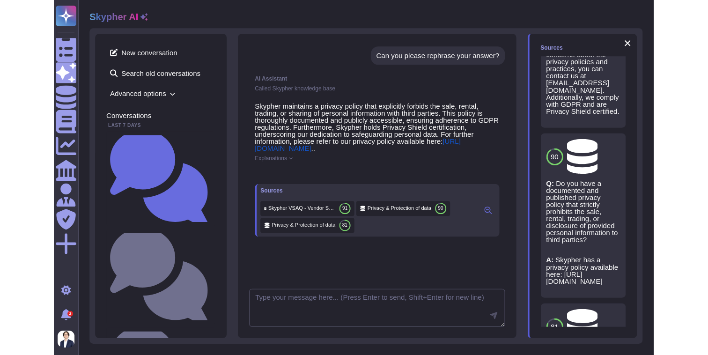
scroll to position [206, 0]
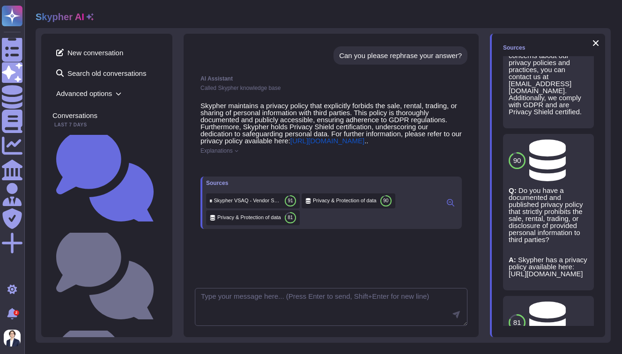
click at [178, 156] on div "New conversation Search old conversations Advanced options Conversations Last 7…" at bounding box center [323, 185] width 575 height 315
click at [105, 51] on span "New conversation" at bounding box center [106, 52] width 109 height 15
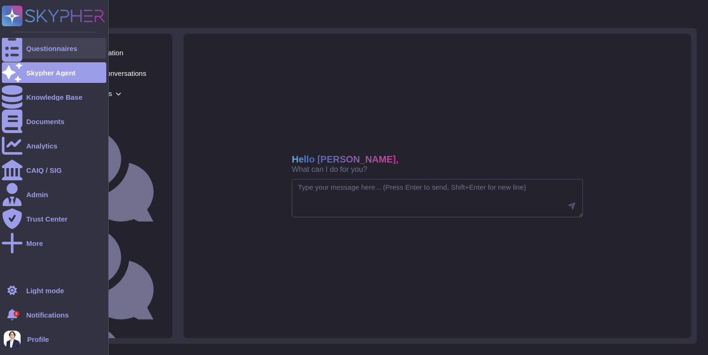
click at [20, 50] on div at bounding box center [12, 48] width 21 height 21
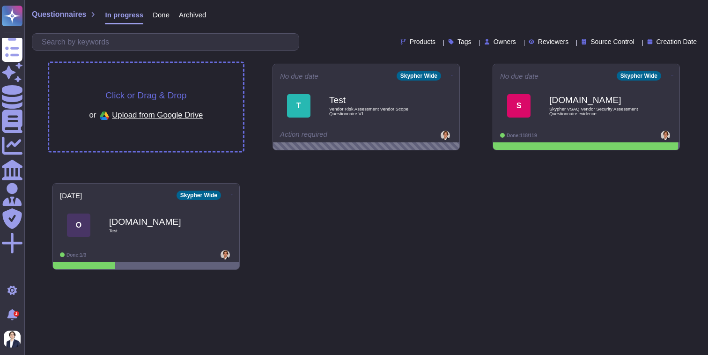
click at [153, 94] on span "Click or Drag & Drop" at bounding box center [145, 95] width 81 height 9
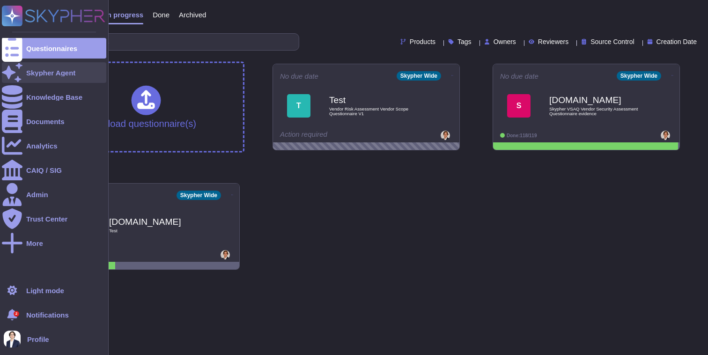
click at [30, 73] on div "Skypher Agent" at bounding box center [50, 72] width 49 height 7
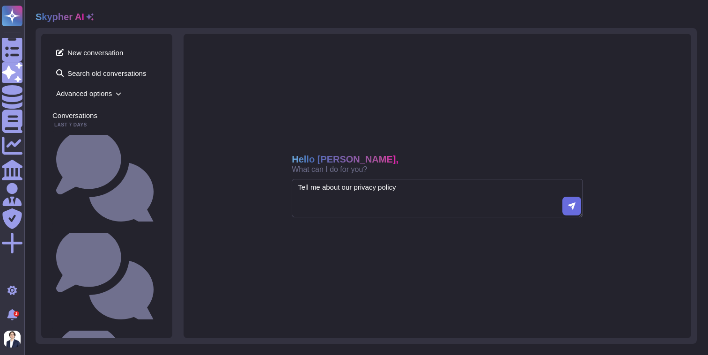
type textarea "Tell me about our privacy policy"
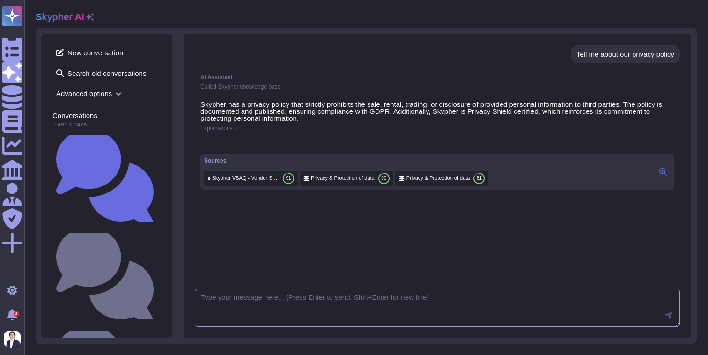
paste textarea "Can you please rephrase your answer?"
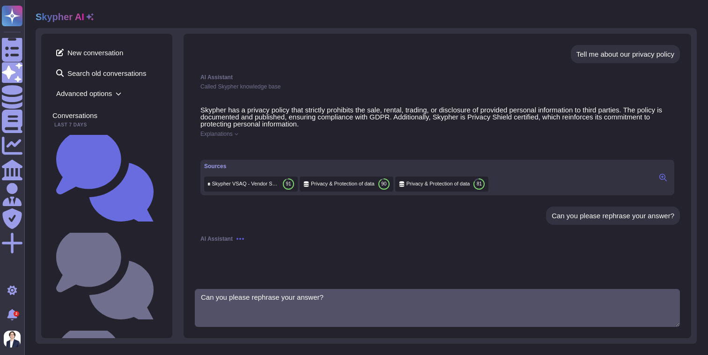
type textarea "Can you please rephrase your answer?"
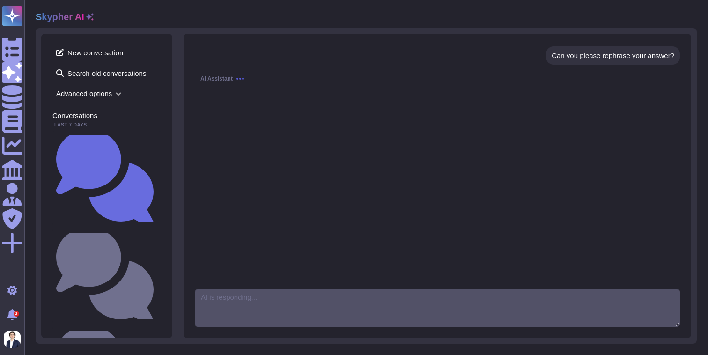
scroll to position [168, 0]
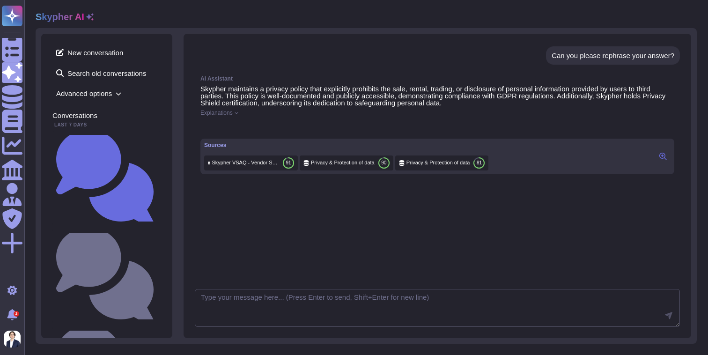
click at [663, 160] on icon at bounding box center [663, 156] width 7 height 7
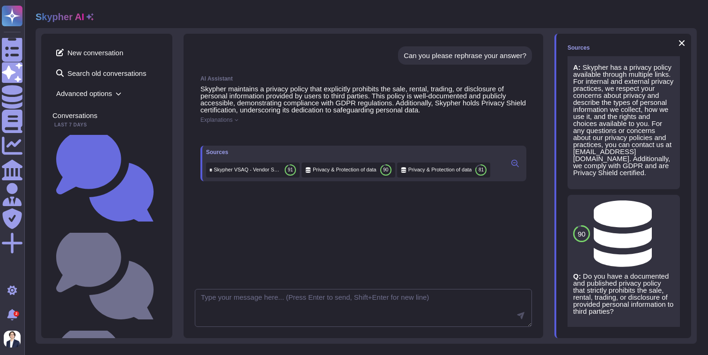
scroll to position [142, 0]
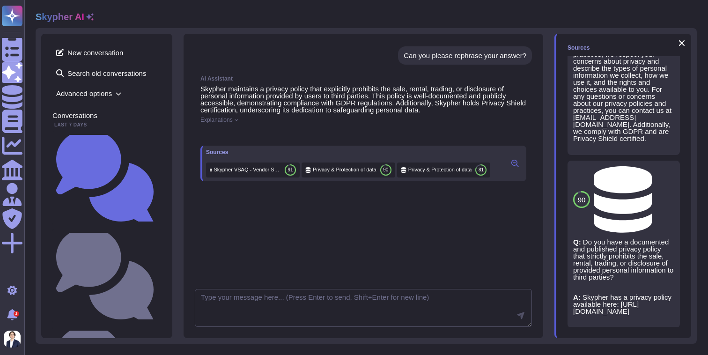
click at [667, 347] on icon at bounding box center [667, 347] width 0 height 0
click at [583, 326] on span "Refresh" at bounding box center [581, 323] width 26 height 7
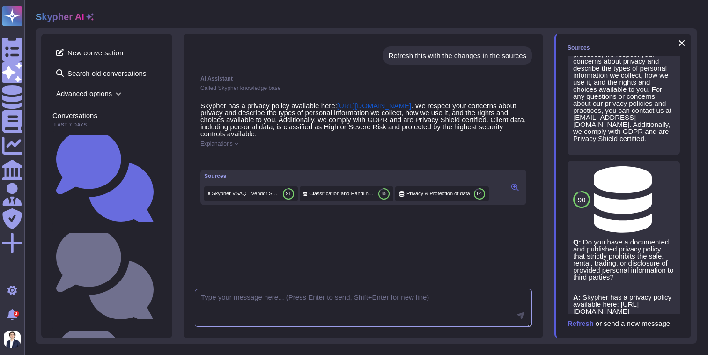
scroll to position [328, 0]
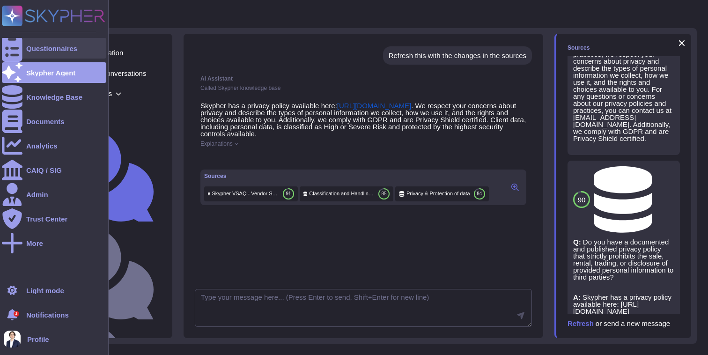
click at [14, 50] on icon at bounding box center [12, 49] width 21 height 28
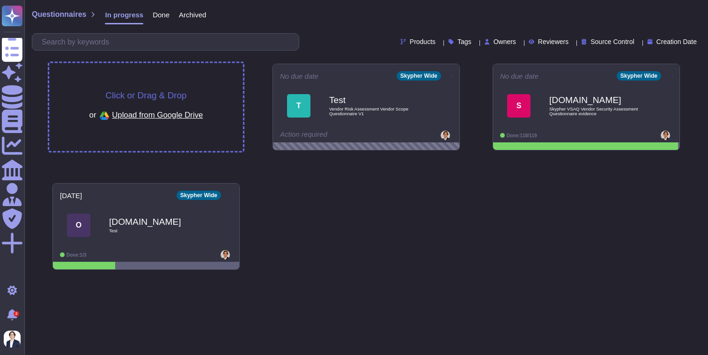
click at [174, 89] on div "Click or Drag & Drop or Upload from Google Drive" at bounding box center [146, 107] width 194 height 88
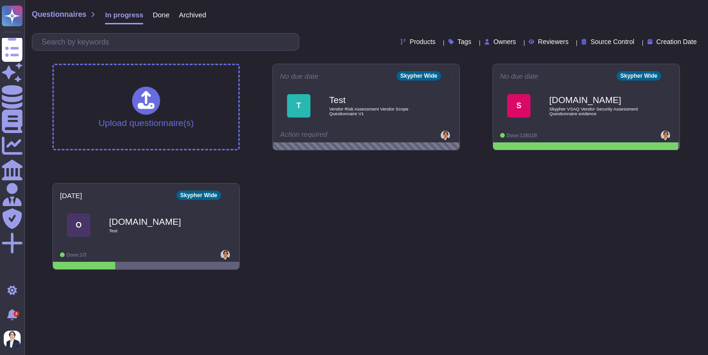
click at [101, 58] on div "Upload questionnaire(s) No due date Skypher Wide T Test Vendor Risk Assessment …" at bounding box center [366, 166] width 643 height 221
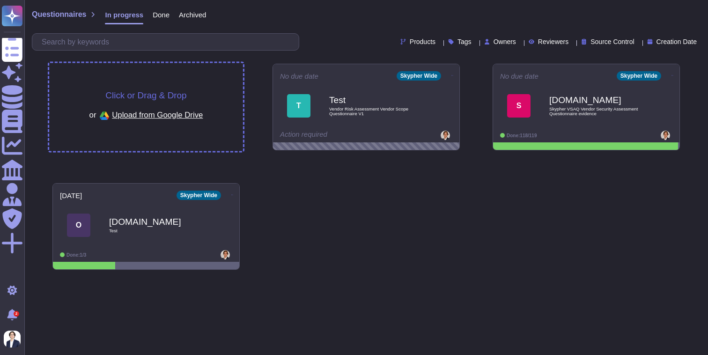
click at [128, 79] on div "Click or Drag & Drop or Upload from Google Drive" at bounding box center [146, 107] width 194 height 88
click at [130, 84] on div "Click or Drag & Drop or Upload from Google Drive" at bounding box center [146, 107] width 194 height 88
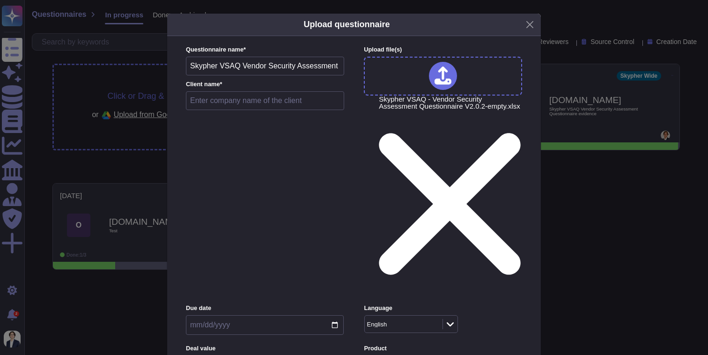
click at [298, 110] on input "text" at bounding box center [265, 100] width 158 height 19
type input "Skypher"
click at [505, 315] on div "English" at bounding box center [443, 324] width 158 height 18
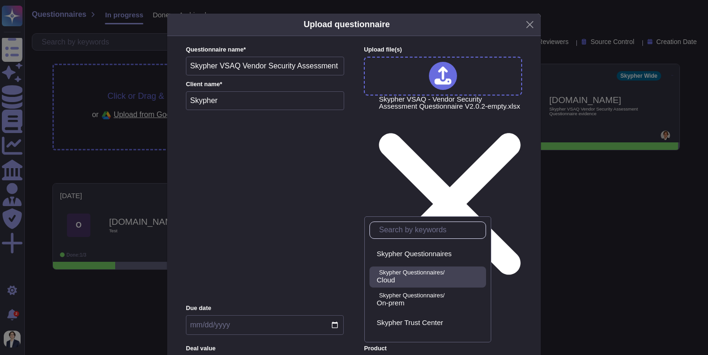
scroll to position [11, 0]
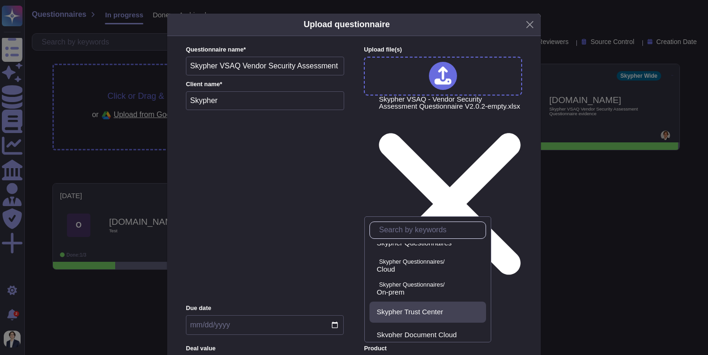
click at [463, 307] on div "Skypher Trust Center" at bounding box center [428, 312] width 117 height 21
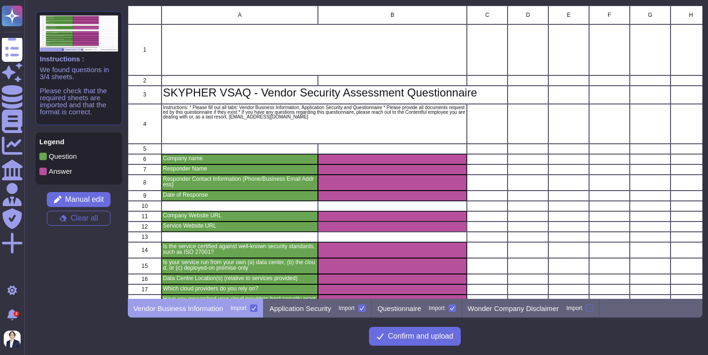
scroll to position [293, 575]
click at [398, 312] on p "Questionnaire" at bounding box center [400, 308] width 44 height 7
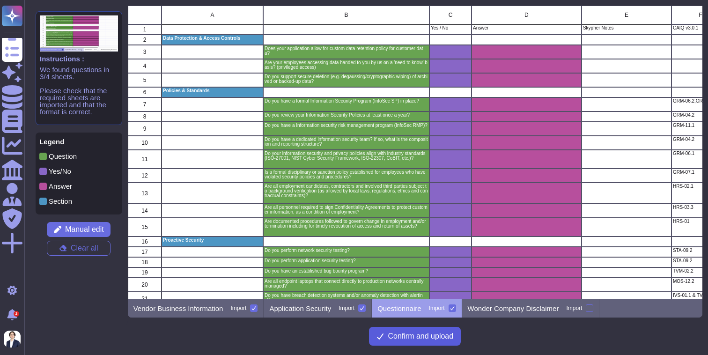
click at [417, 340] on span "Confirm and upload" at bounding box center [421, 336] width 66 height 7
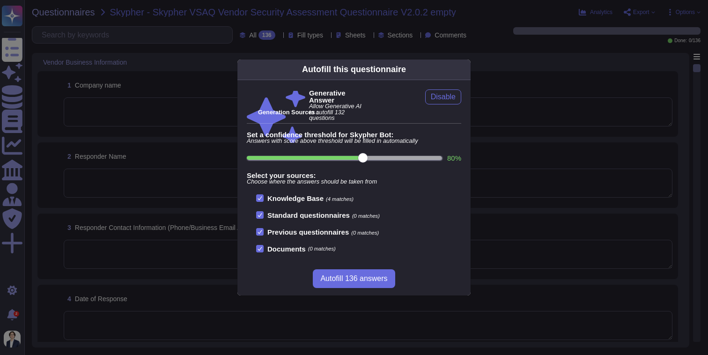
click at [465, 69] on icon at bounding box center [465, 69] width 0 height 0
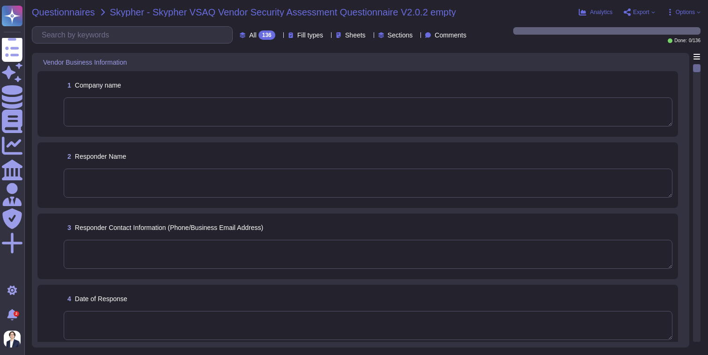
click at [60, 11] on span "Questionnaires" at bounding box center [63, 11] width 63 height 9
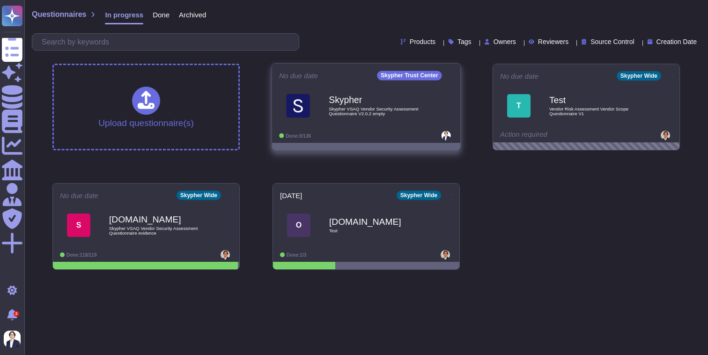
click at [453, 75] on icon at bounding box center [454, 75] width 2 height 0
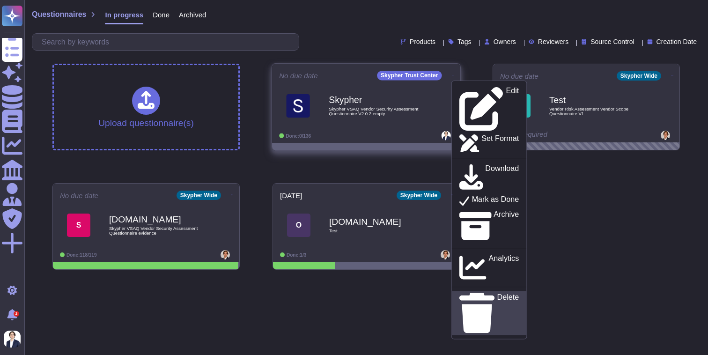
click at [497, 293] on p "Delete" at bounding box center [508, 313] width 22 height 40
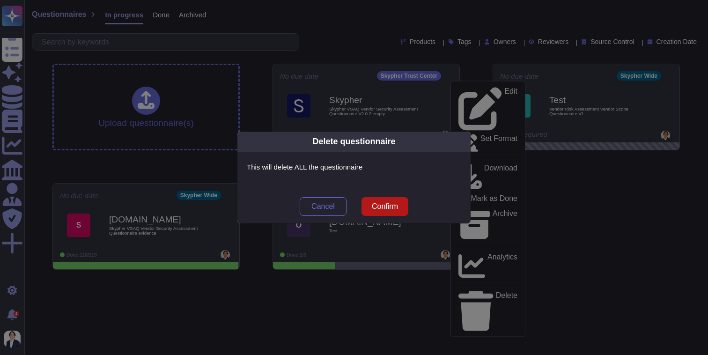
click at [384, 210] on span "Confirm" at bounding box center [385, 206] width 26 height 7
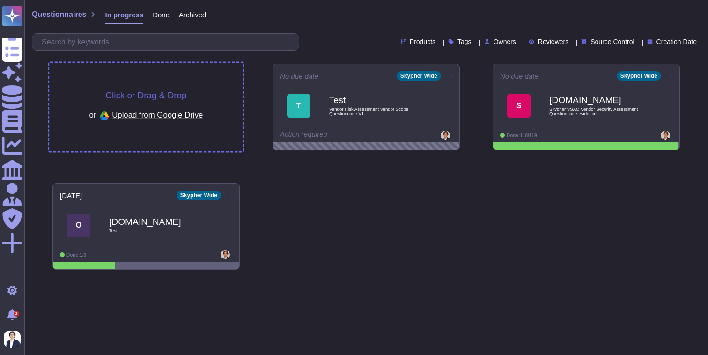
click at [162, 91] on span "Click or Drag & Drop" at bounding box center [145, 95] width 81 height 9
click at [171, 101] on div "Click or Drag & Drop or Upload from Google Drive" at bounding box center [146, 107] width 114 height 32
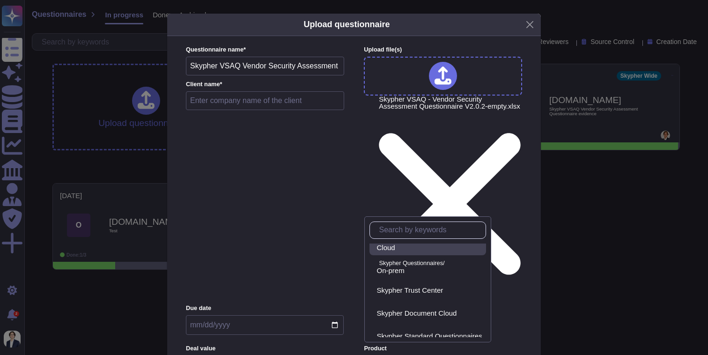
scroll to position [48, 0]
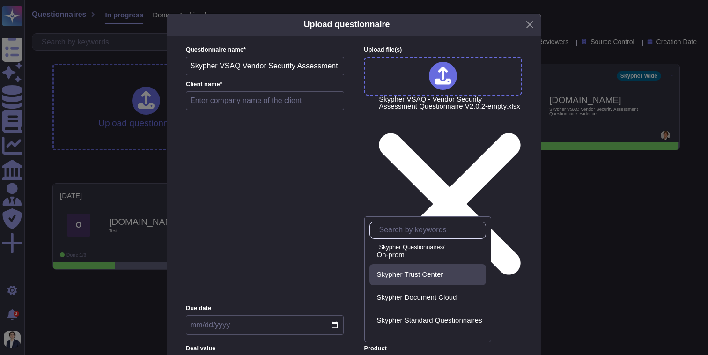
click at [438, 275] on span "Skypher Trust Center" at bounding box center [410, 274] width 67 height 8
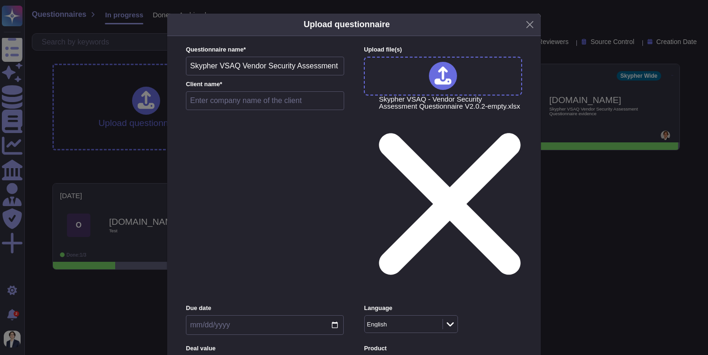
click at [231, 110] on input "text" at bounding box center [265, 100] width 158 height 19
type input "Skypher"
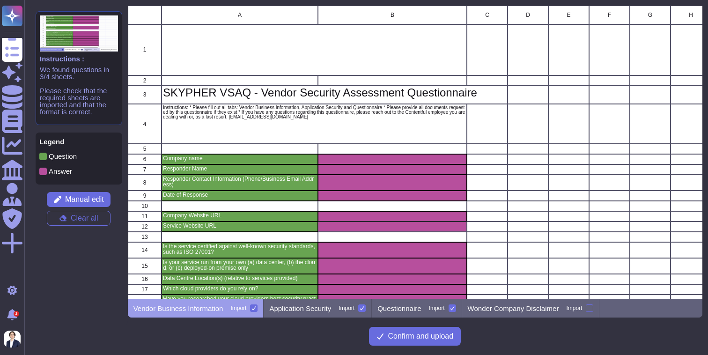
scroll to position [293, 575]
click at [402, 307] on p "Questionnaire" at bounding box center [400, 308] width 44 height 7
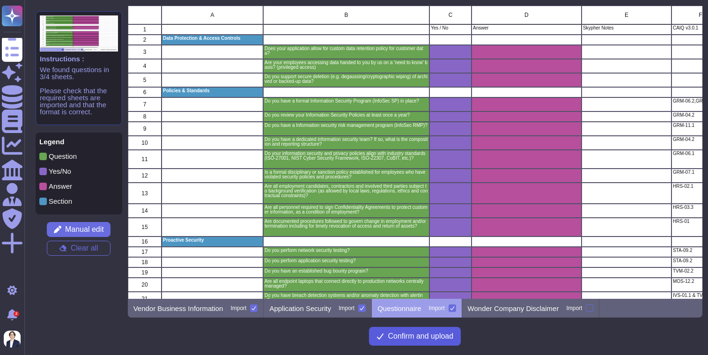
click at [441, 340] on span "Confirm and upload" at bounding box center [421, 336] width 66 height 7
